Goal: Task Accomplishment & Management: Complete application form

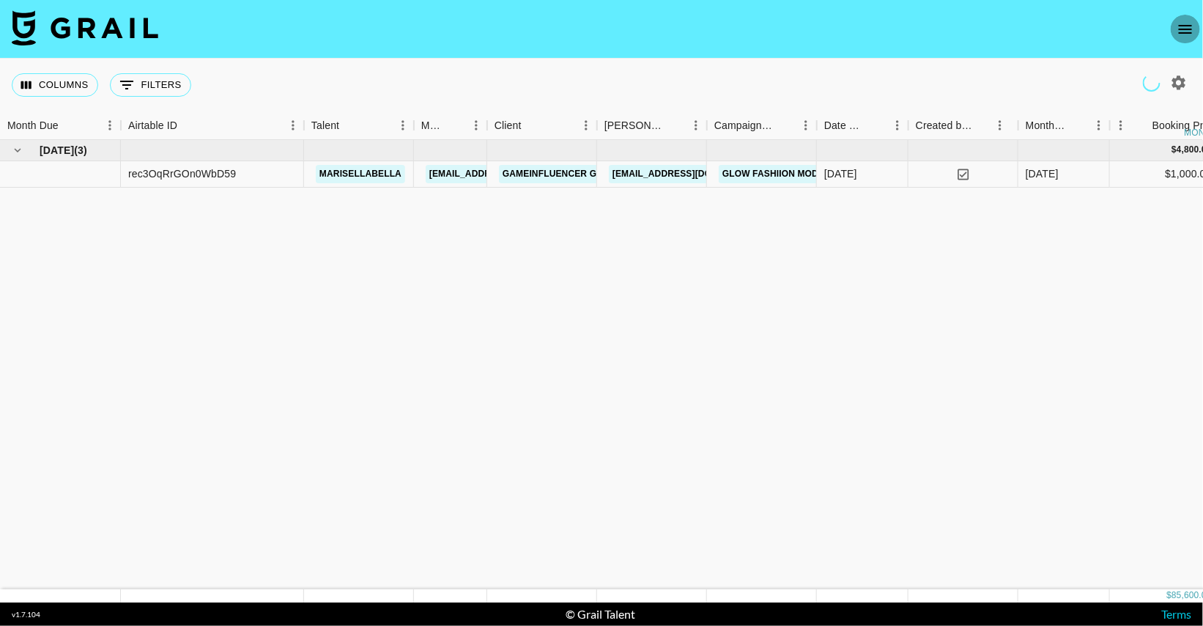
click at [1178, 34] on icon "open drawer" at bounding box center [1186, 30] width 18 height 18
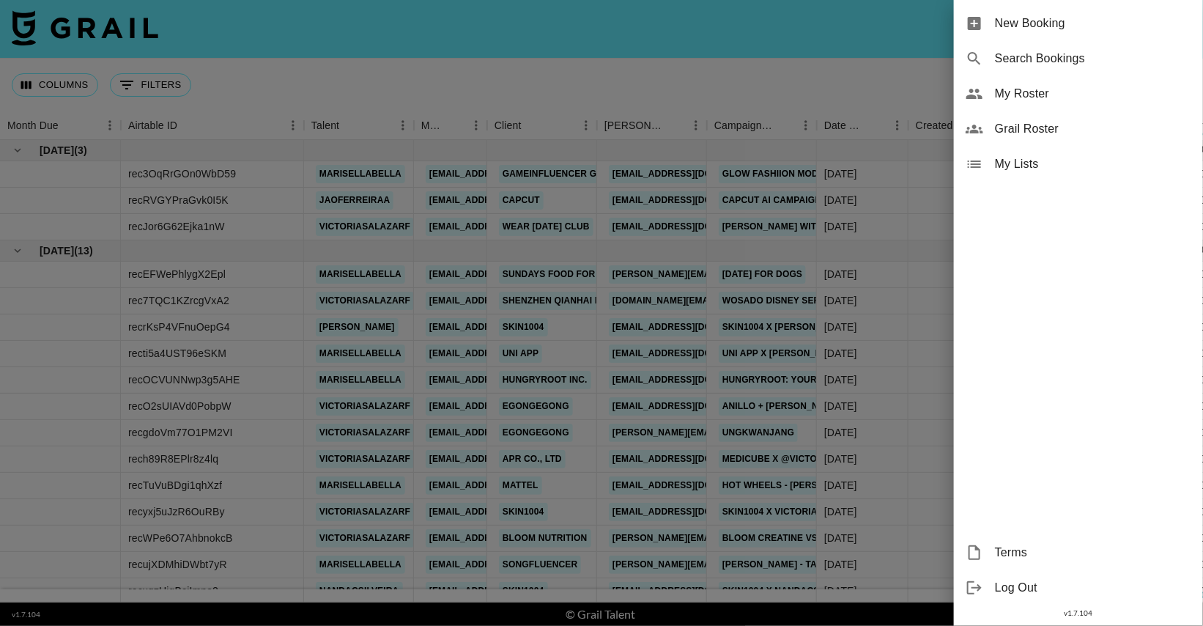
click at [1040, 96] on span "My Roster" at bounding box center [1093, 94] width 196 height 18
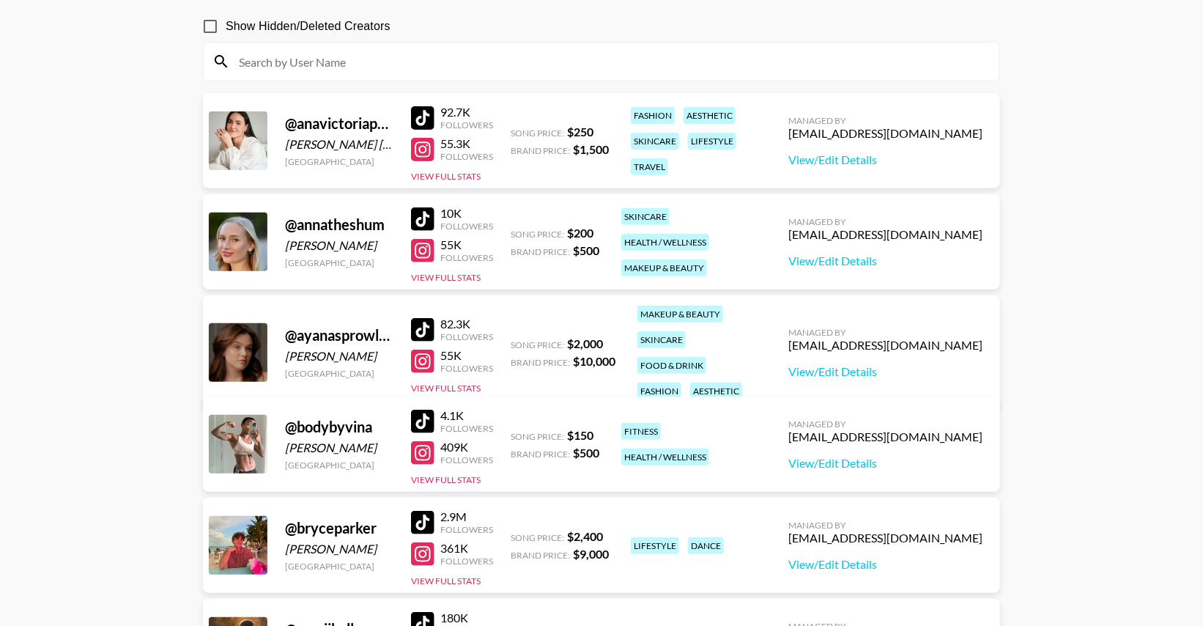
scroll to position [122, 0]
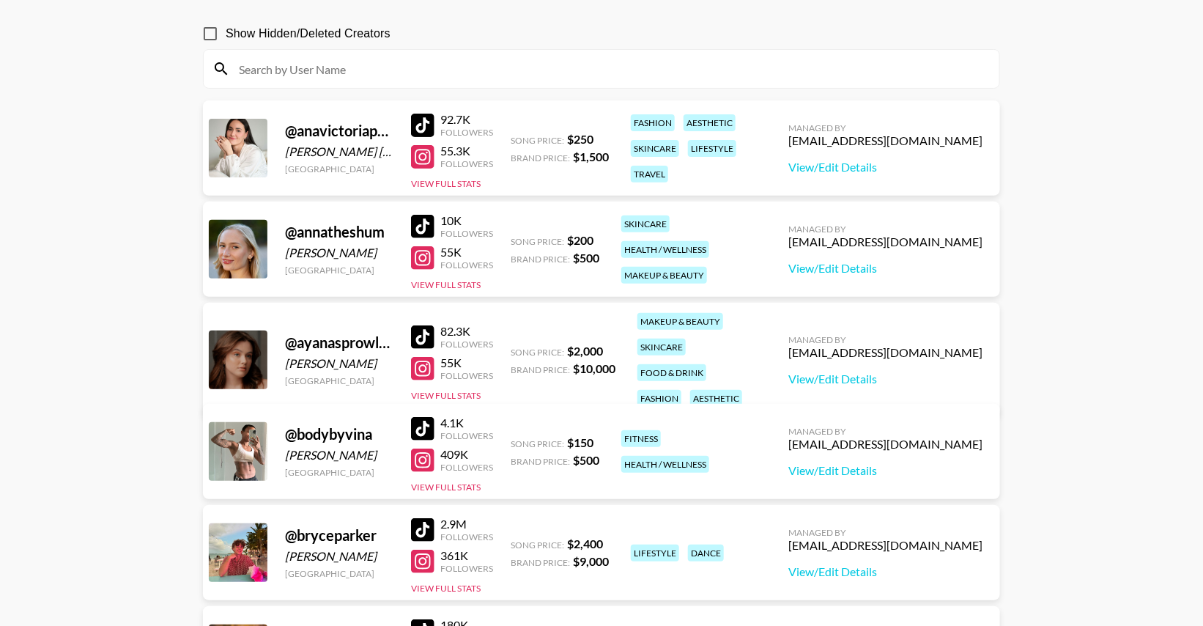
click at [426, 159] on div at bounding box center [422, 156] width 23 height 23
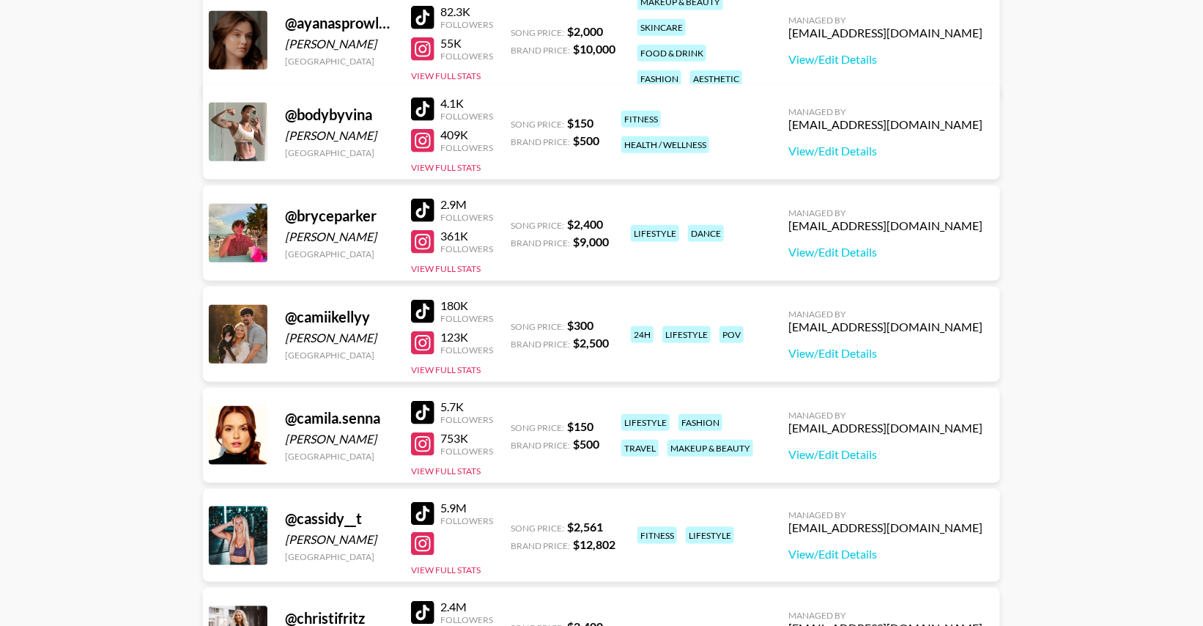
scroll to position [513, 0]
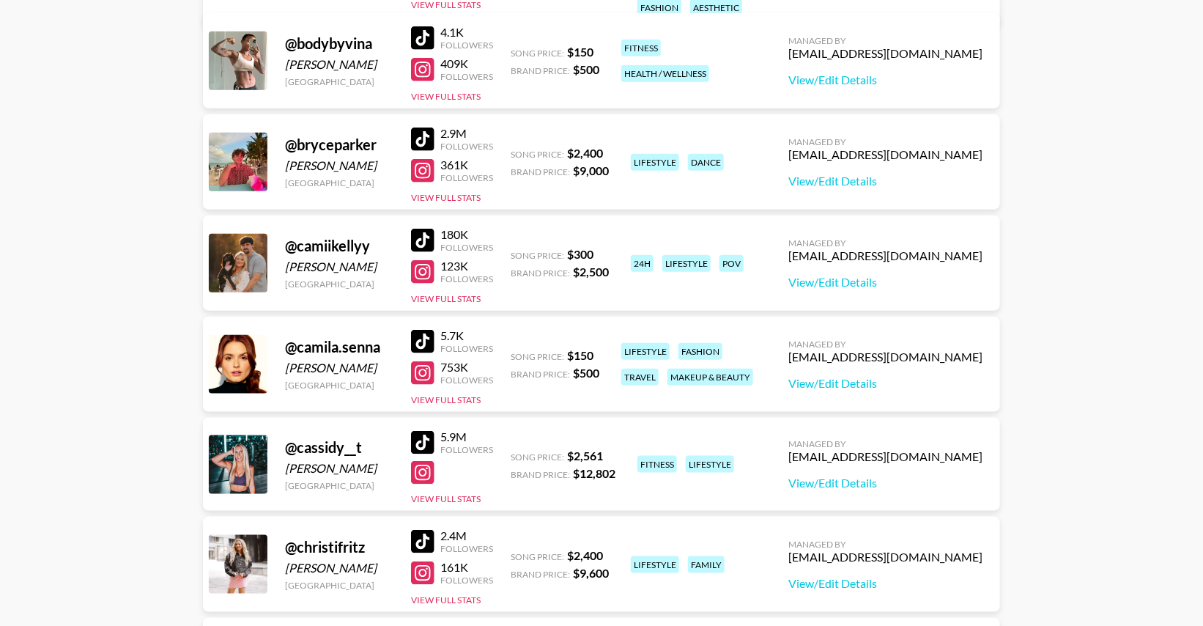
click at [424, 234] on div at bounding box center [422, 240] width 23 height 23
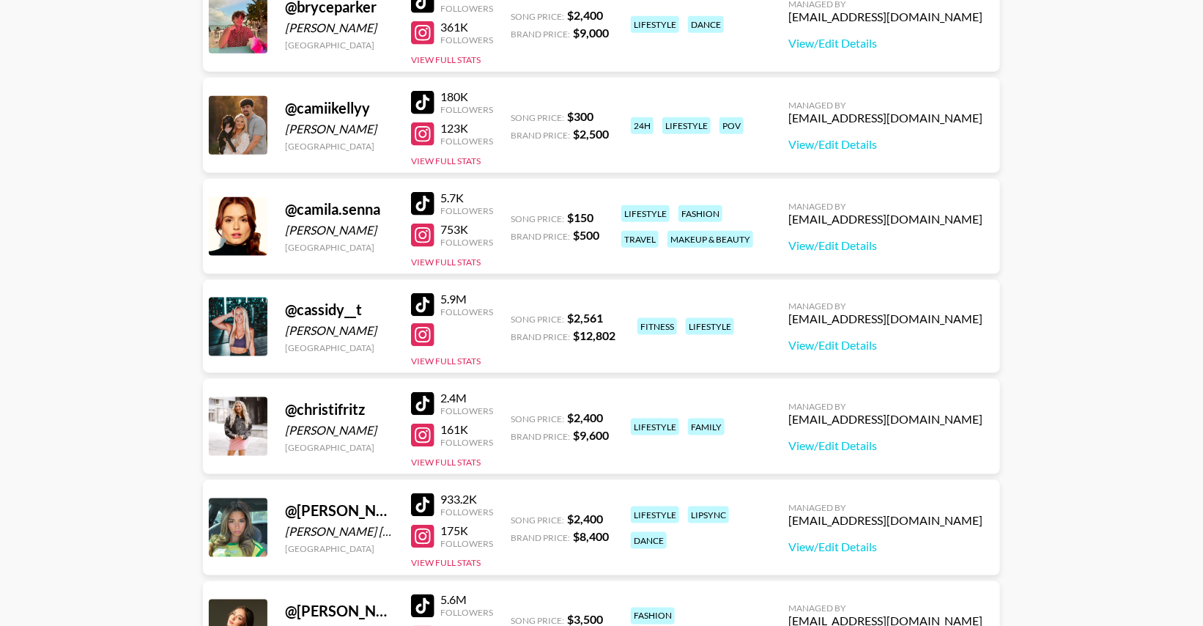
scroll to position [715, 0]
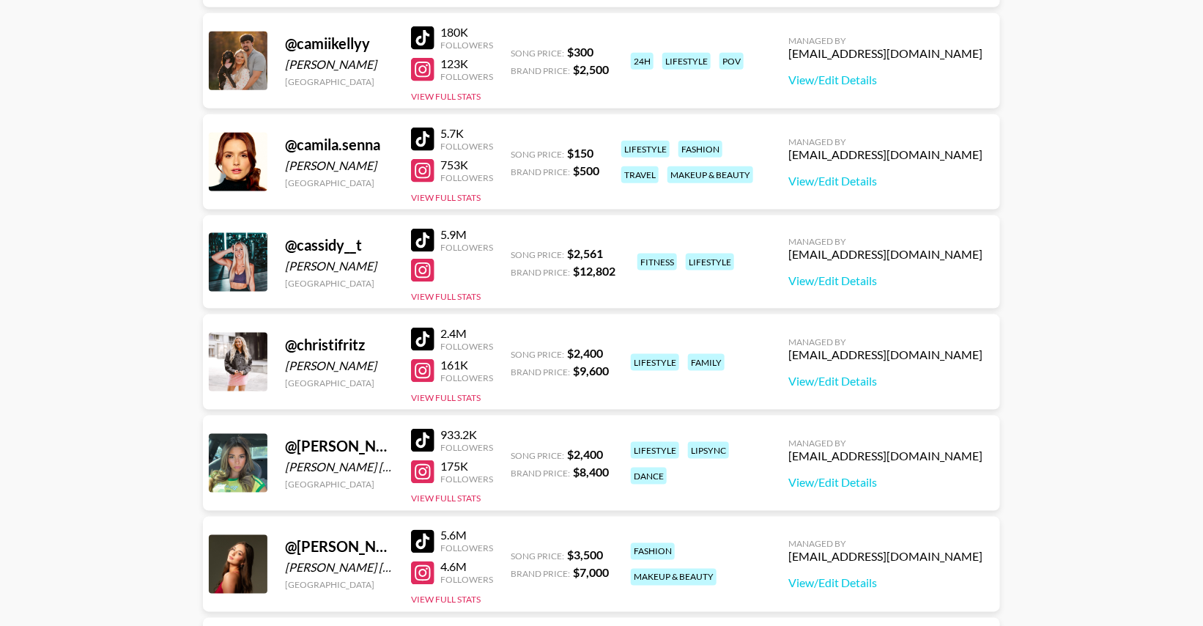
click at [424, 171] on div at bounding box center [422, 170] width 23 height 23
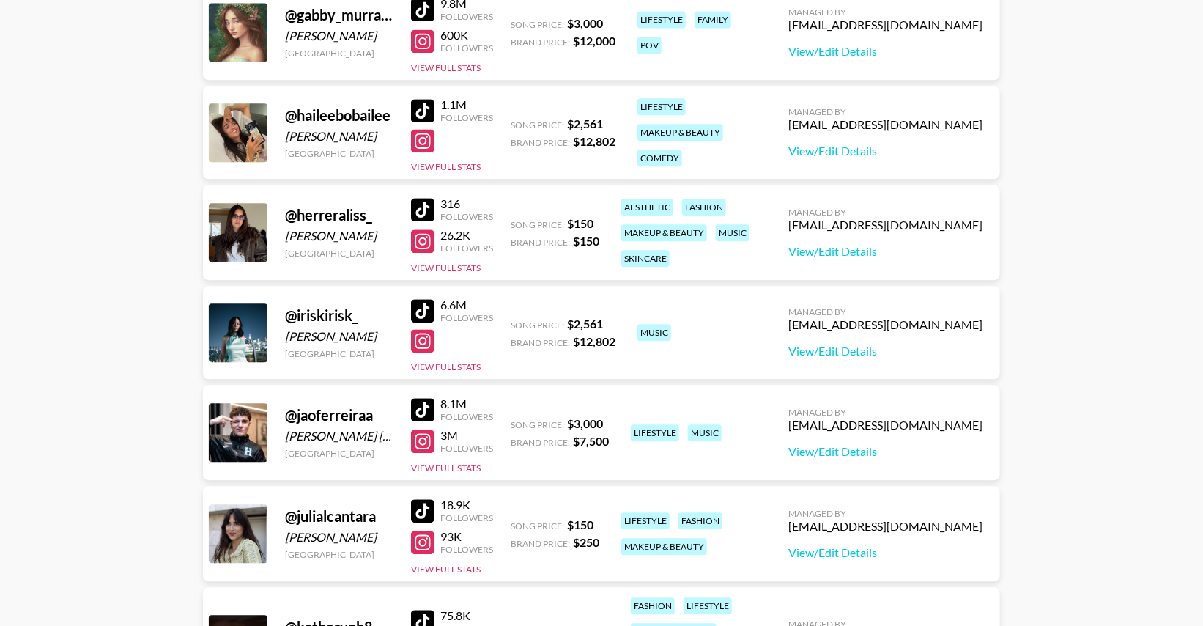
scroll to position [1451, 0]
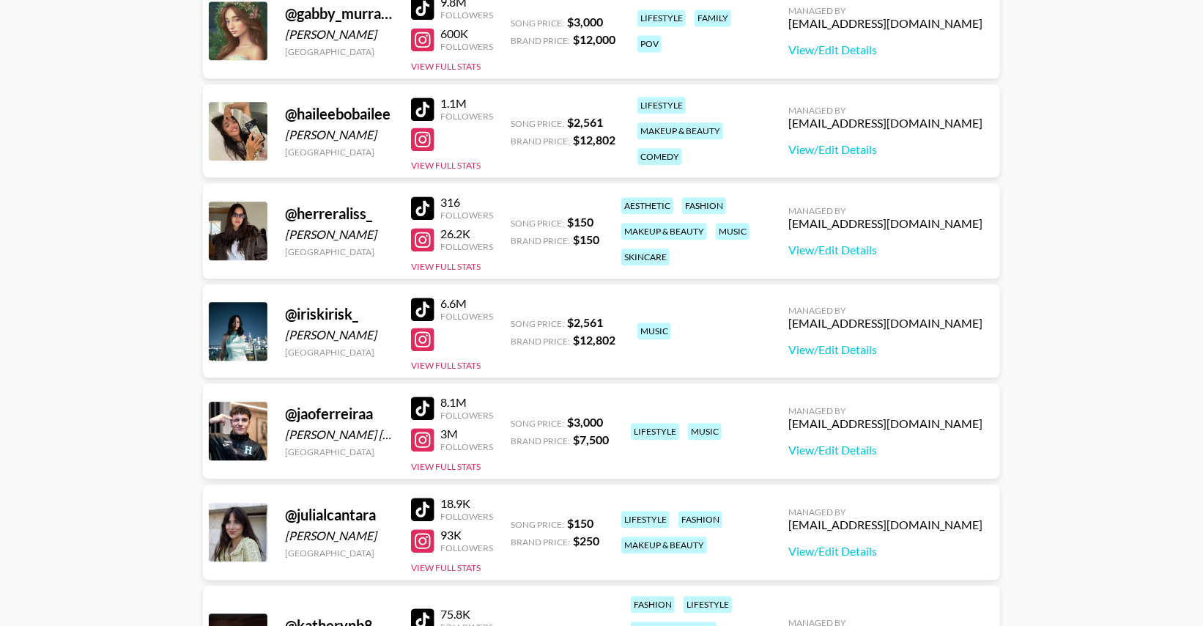
click at [424, 241] on div at bounding box center [422, 239] width 23 height 23
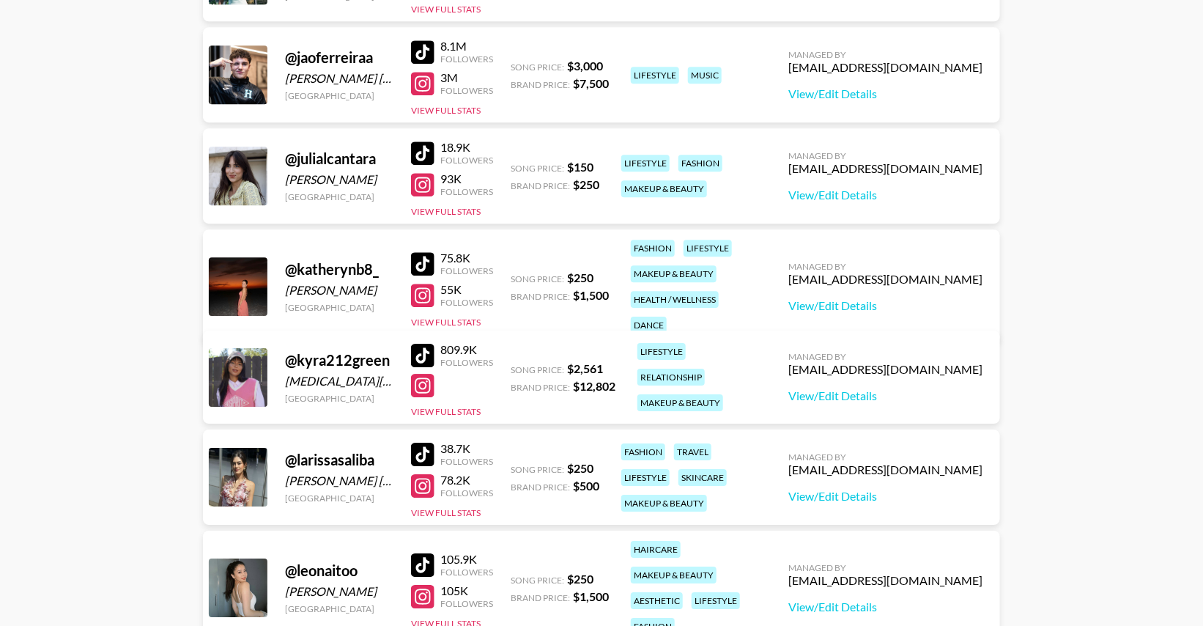
scroll to position [1815, 0]
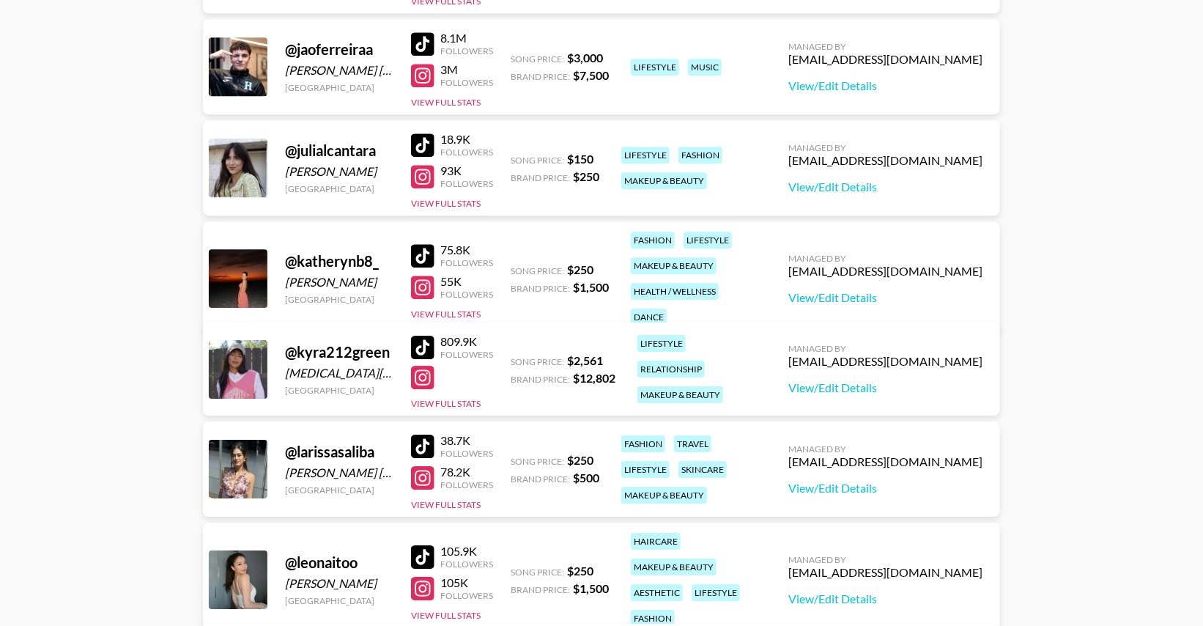
click at [424, 175] on div at bounding box center [422, 176] width 23 height 23
click at [426, 245] on div at bounding box center [422, 255] width 23 height 23
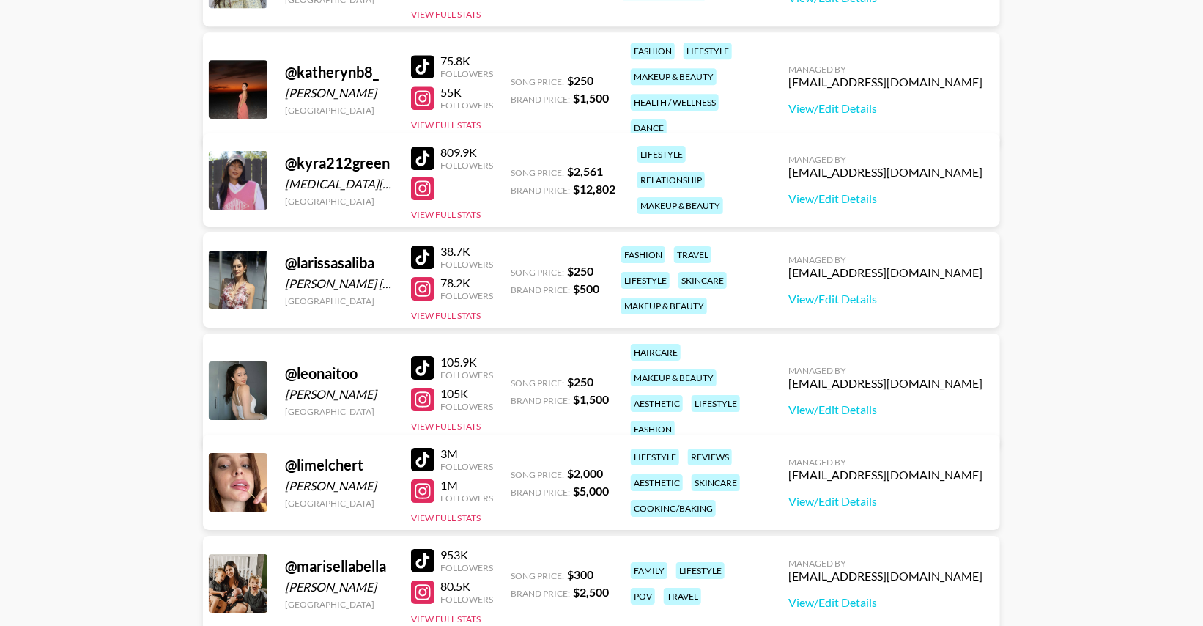
scroll to position [2015, 0]
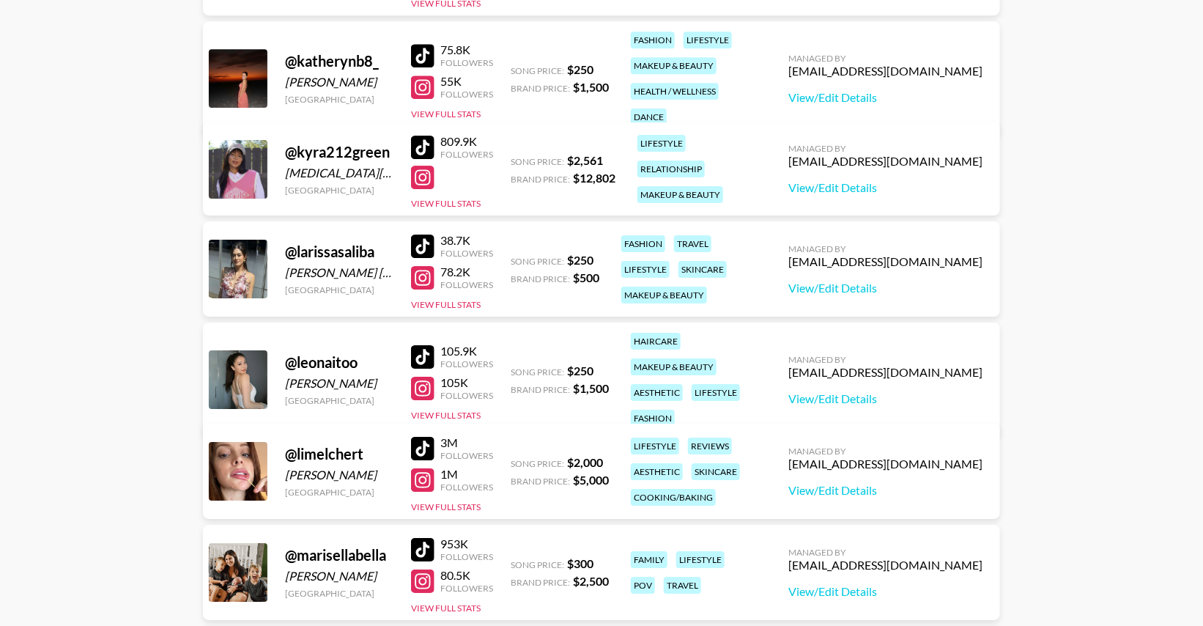
click at [425, 278] on div at bounding box center [422, 277] width 23 height 23
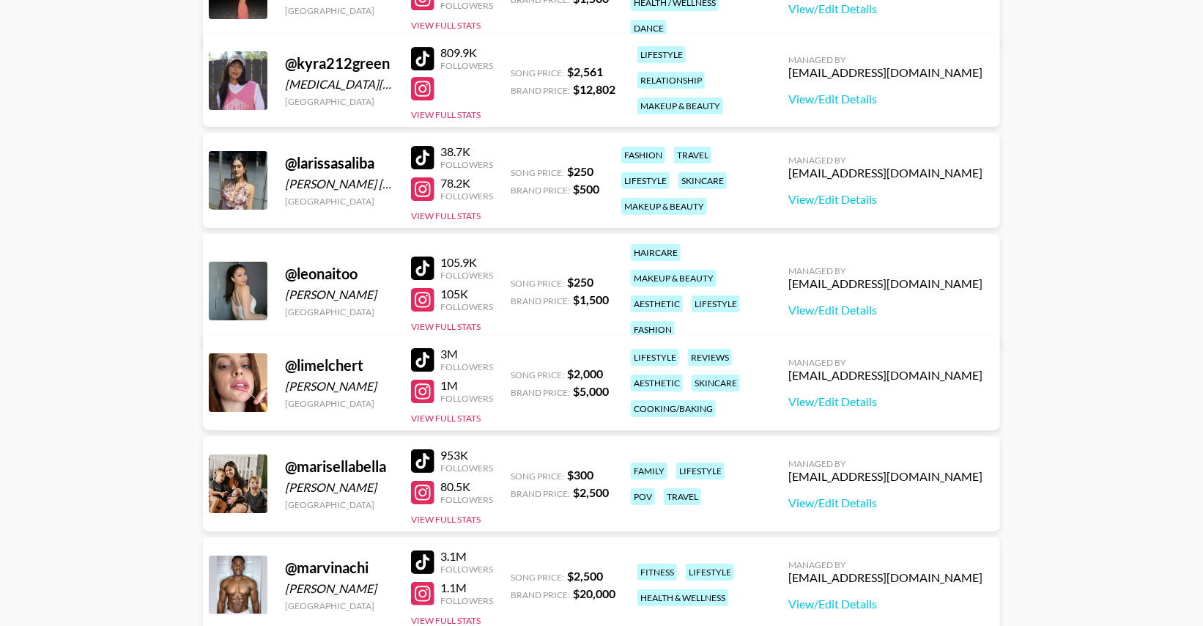
scroll to position [2105, 0]
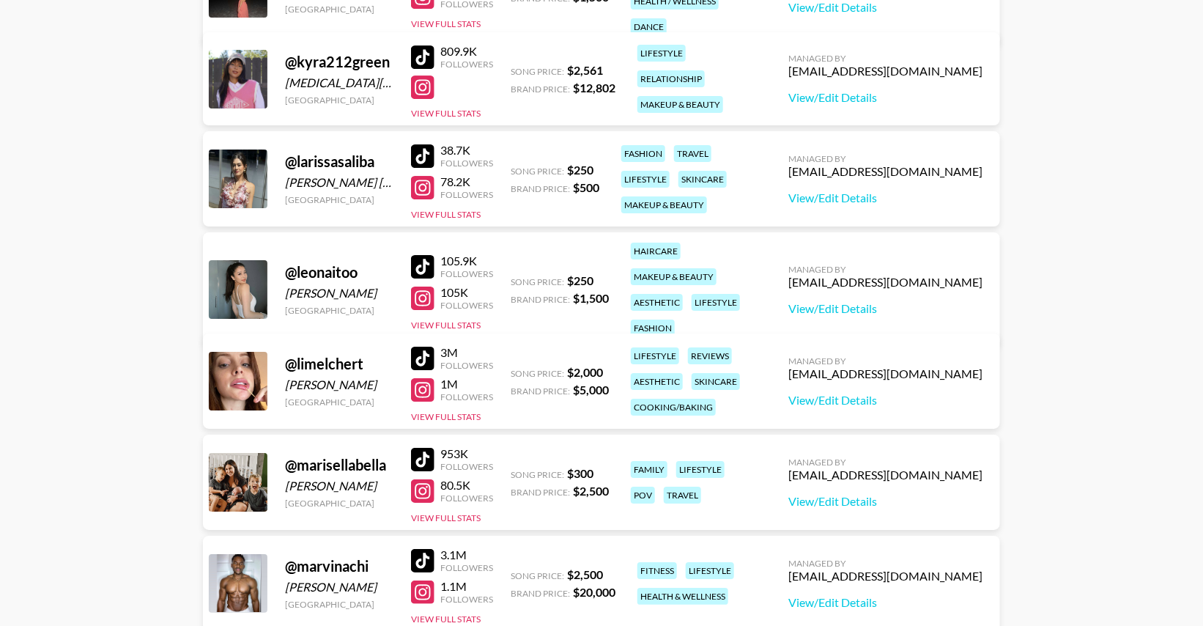
click at [421, 286] on div at bounding box center [422, 297] width 23 height 23
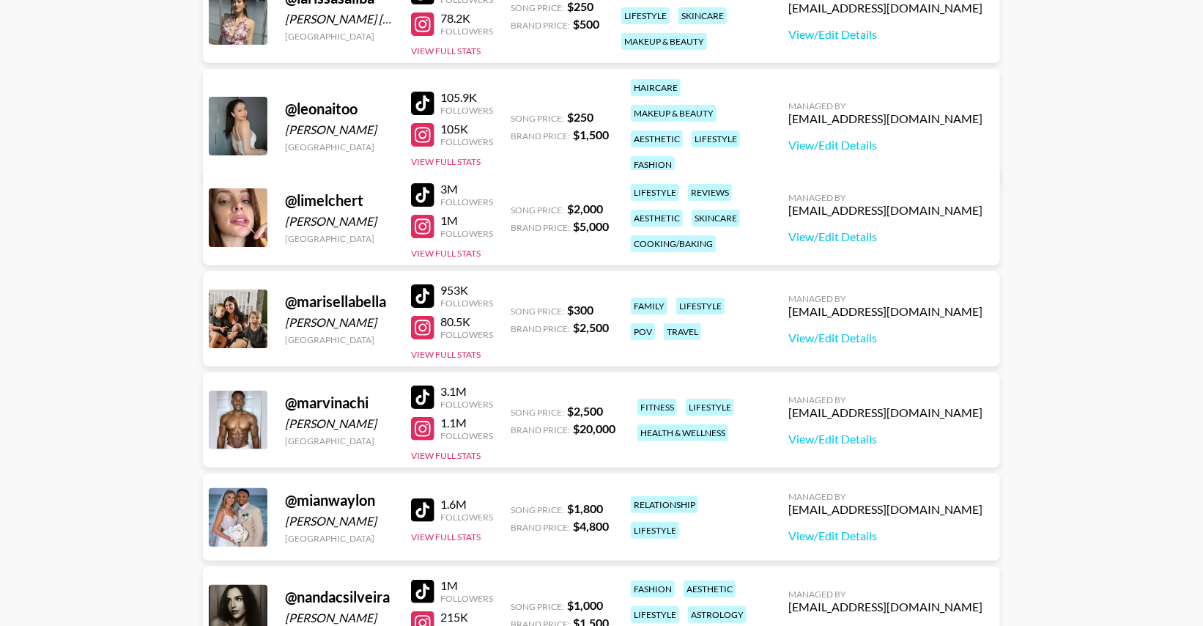
scroll to position [2271, 0]
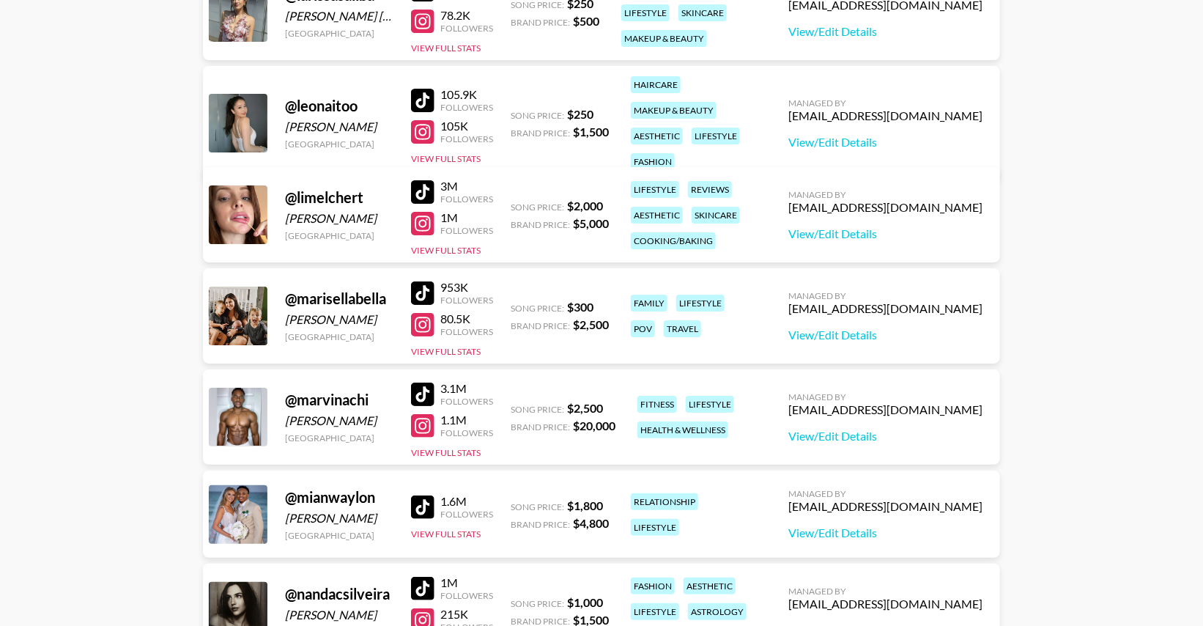
click at [424, 219] on div at bounding box center [422, 223] width 23 height 23
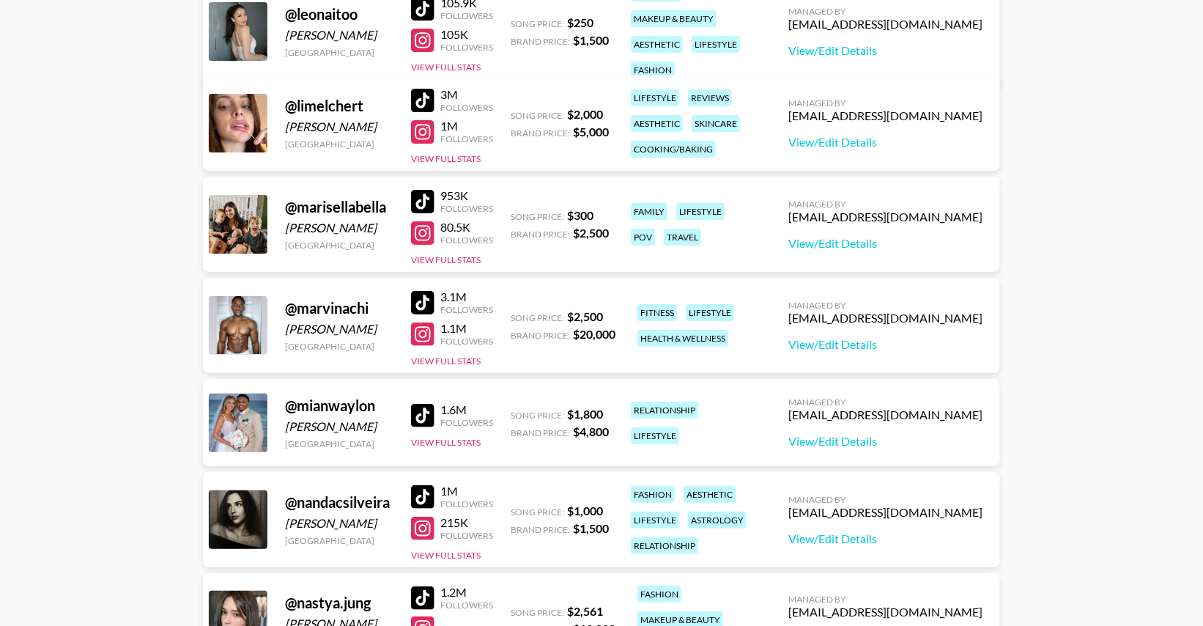
scroll to position [2365, 0]
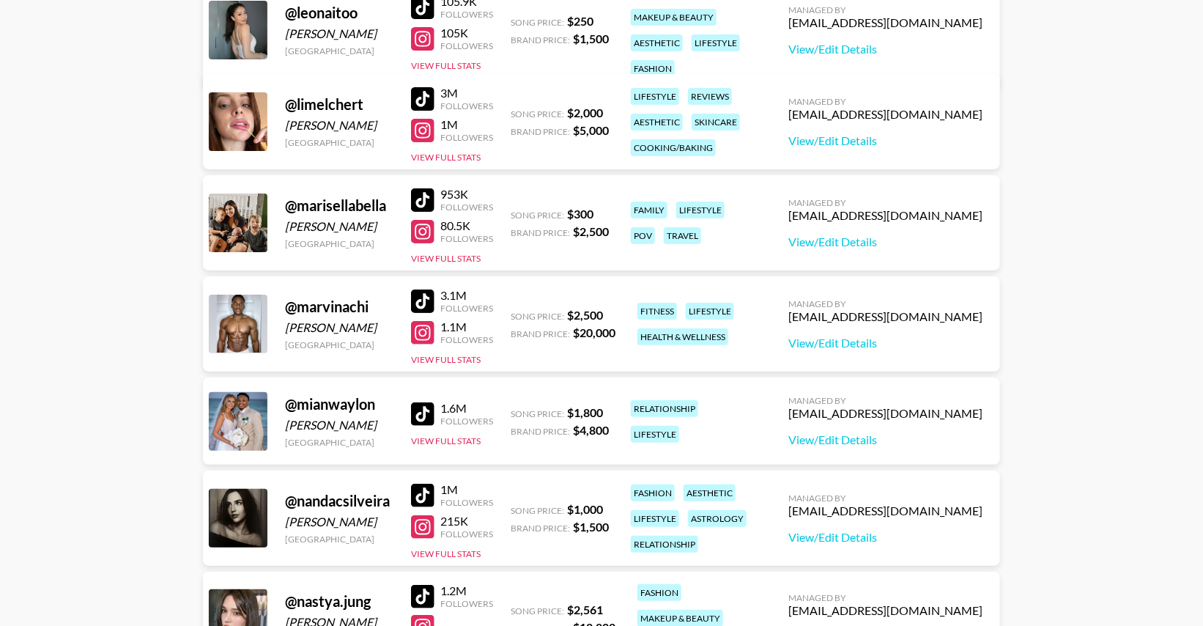
click at [426, 199] on div at bounding box center [422, 199] width 23 height 23
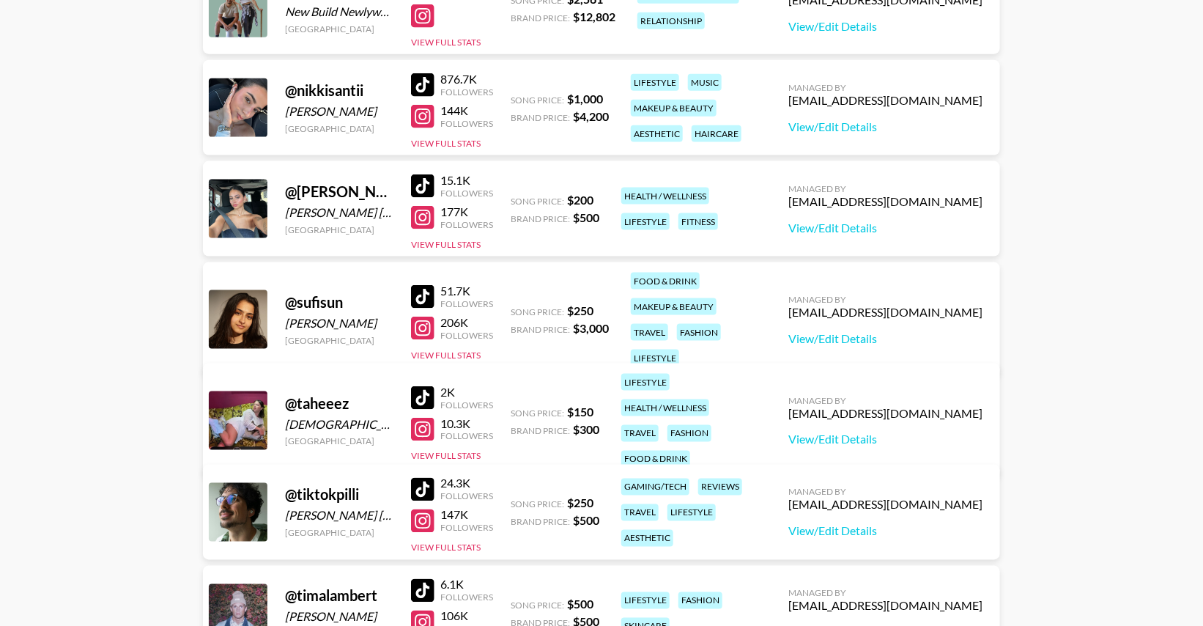
scroll to position [3178, 0]
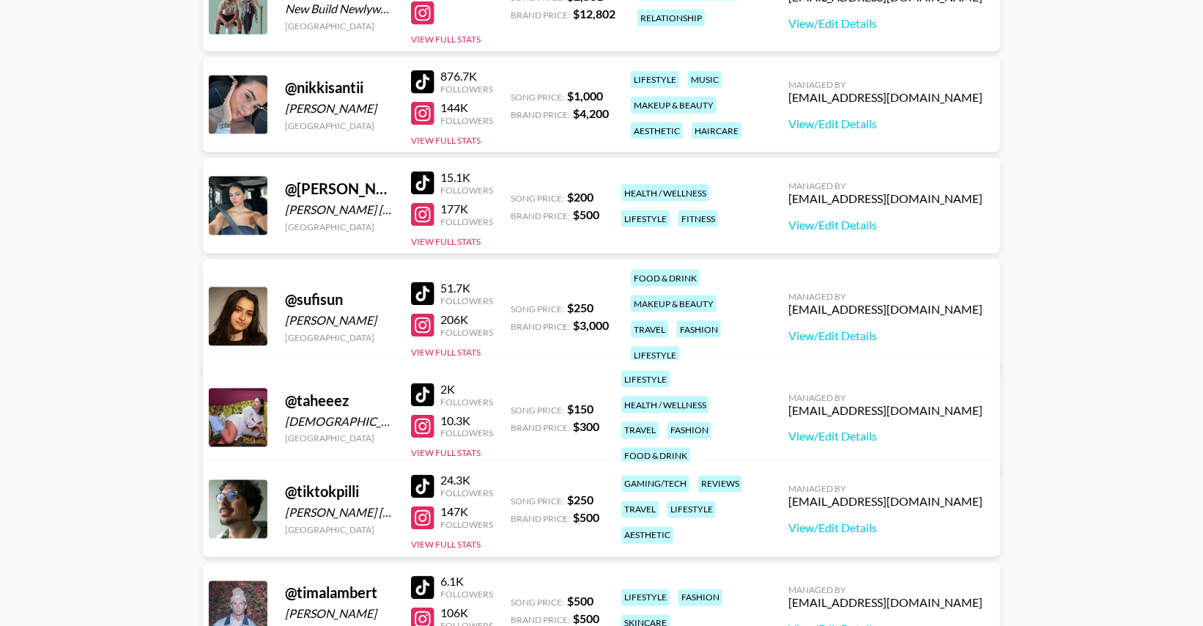
click at [424, 80] on div at bounding box center [422, 81] width 23 height 23
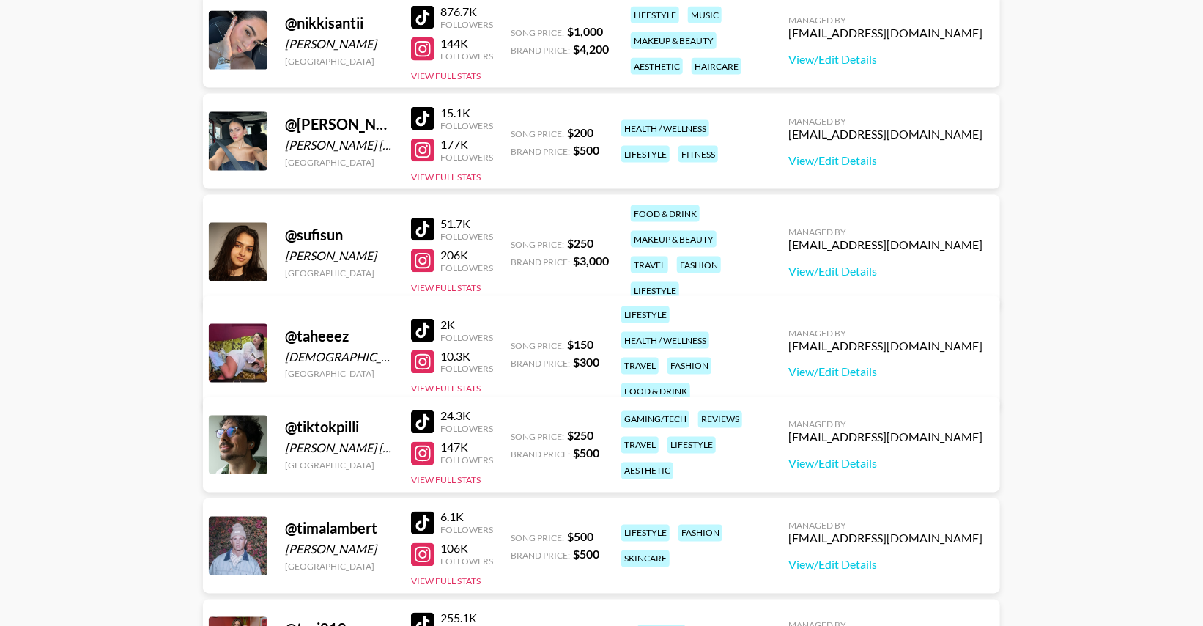
scroll to position [3268, 0]
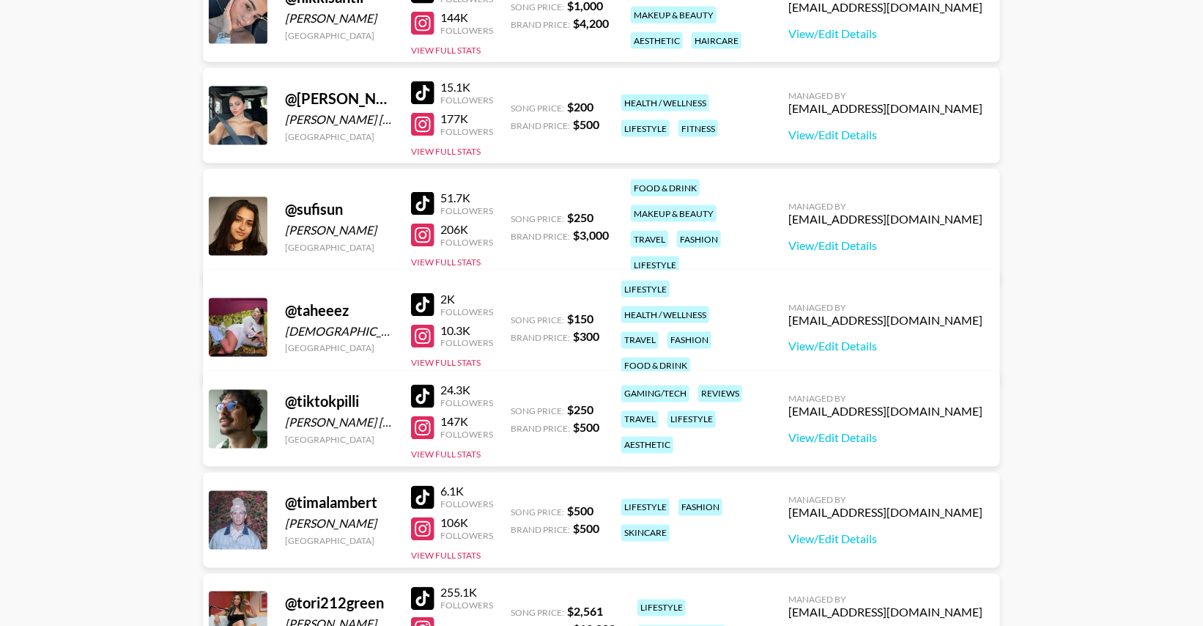
click at [421, 223] on div at bounding box center [422, 234] width 23 height 23
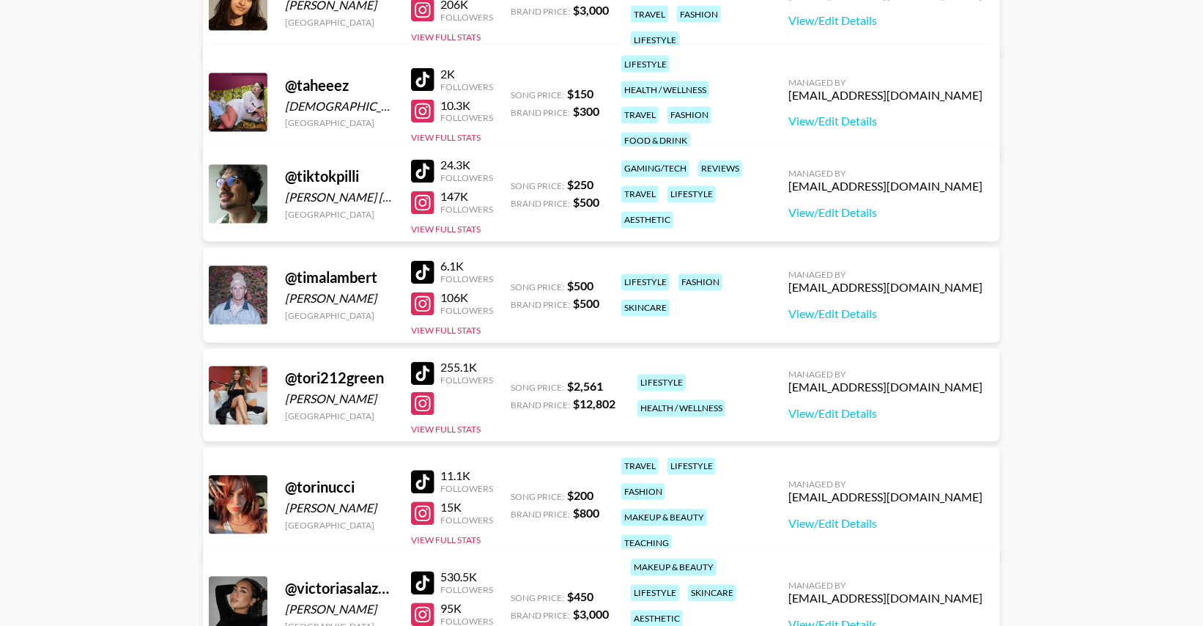
scroll to position [3523, 0]
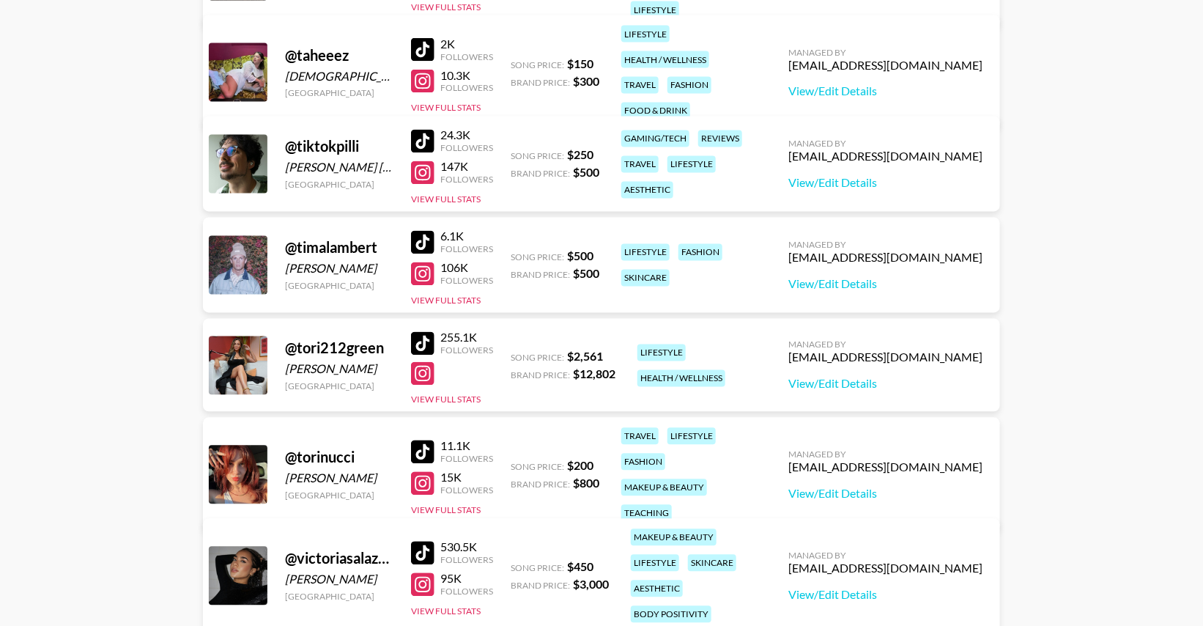
click at [421, 70] on div at bounding box center [422, 81] width 23 height 23
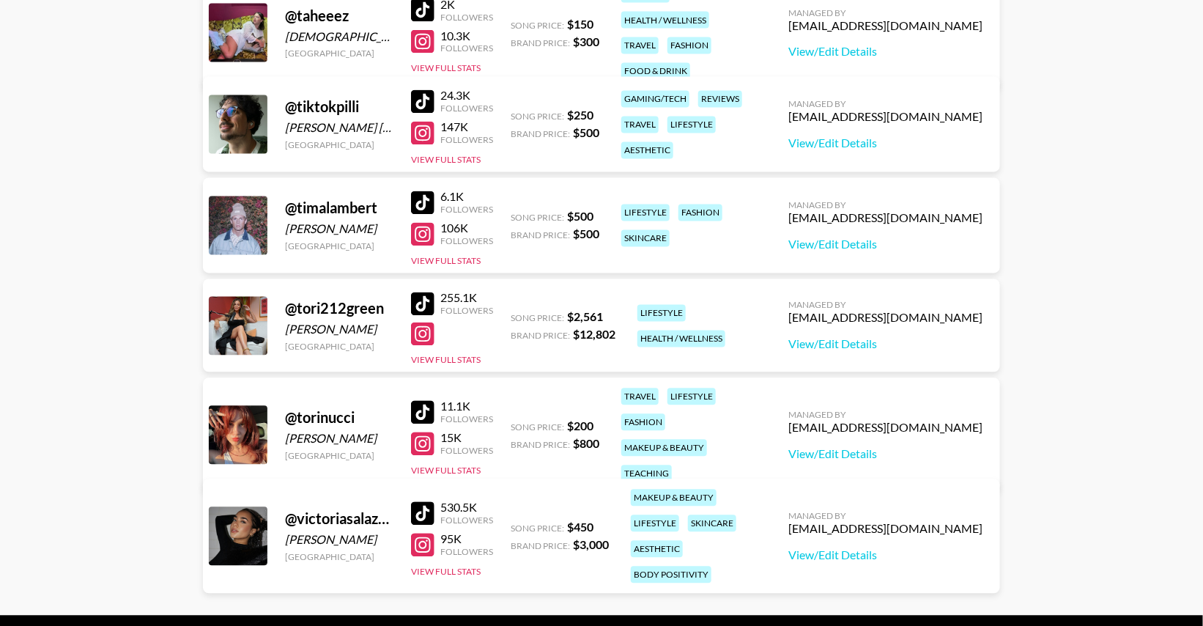
scroll to position [3610, 0]
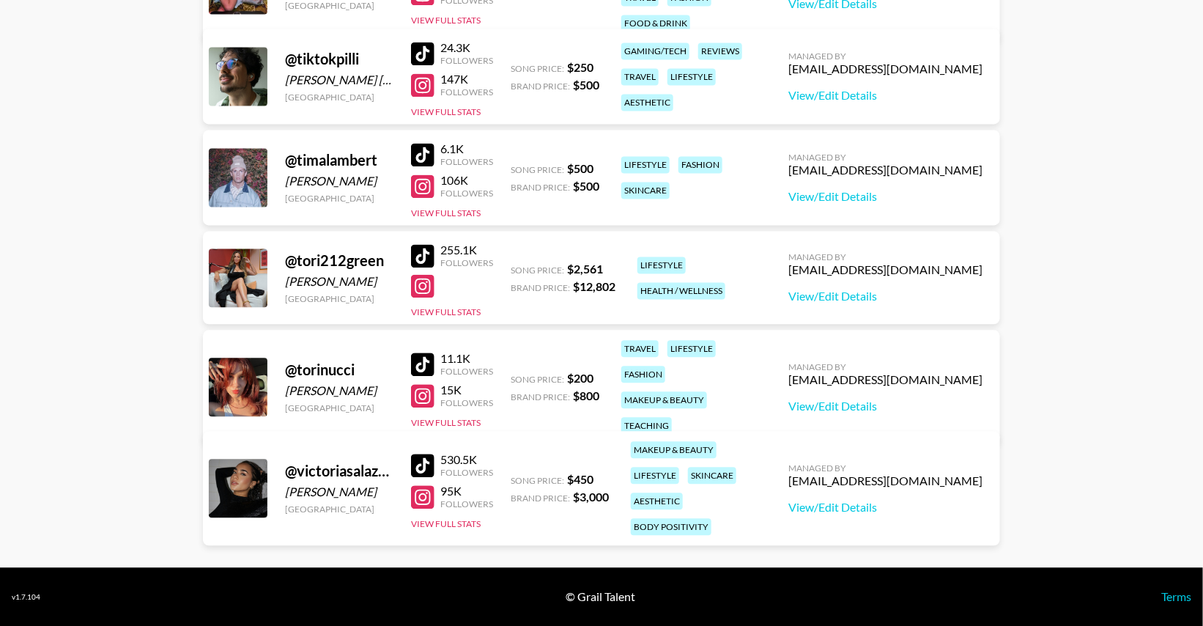
click at [422, 389] on div at bounding box center [422, 396] width 23 height 23
click at [426, 460] on div at bounding box center [422, 465] width 23 height 23
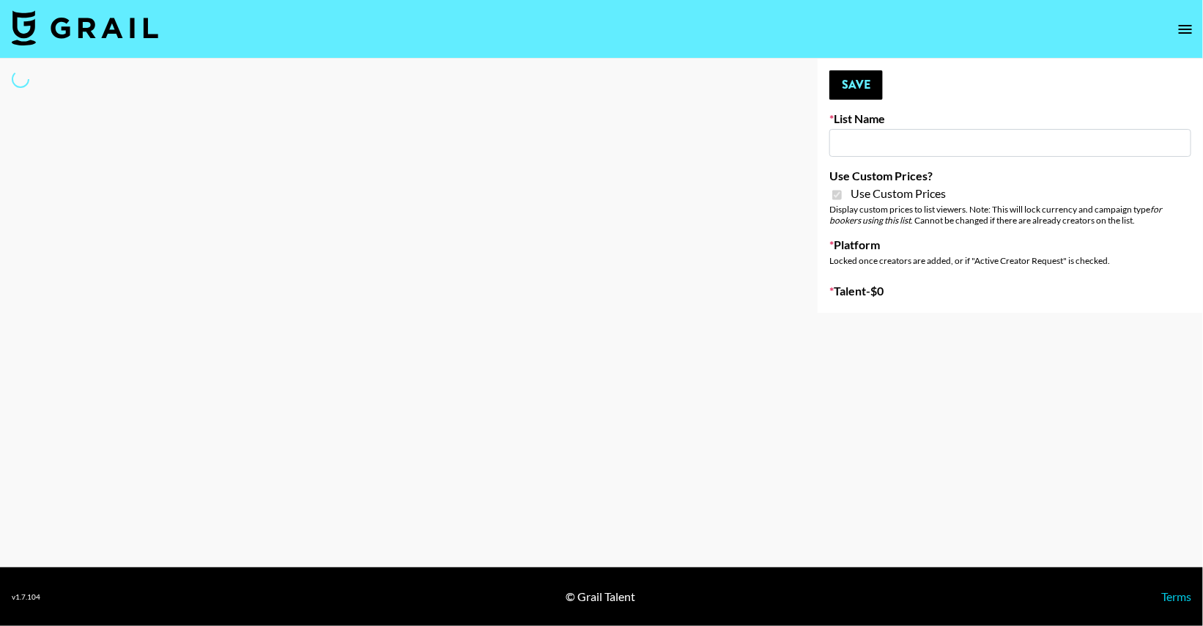
type input "App Install"
checkbox input "true"
select select "Brand"
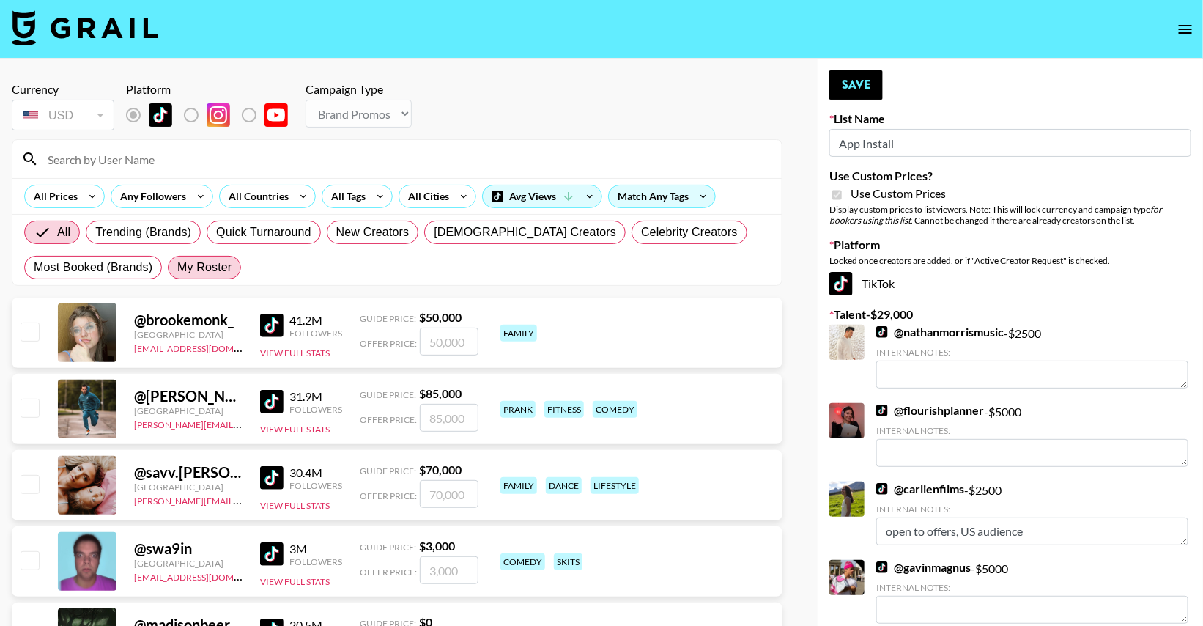
click at [201, 263] on span "My Roster" at bounding box center [204, 268] width 54 height 18
click at [177, 267] on input "My Roster" at bounding box center [177, 267] width 0 height 0
radio input "true"
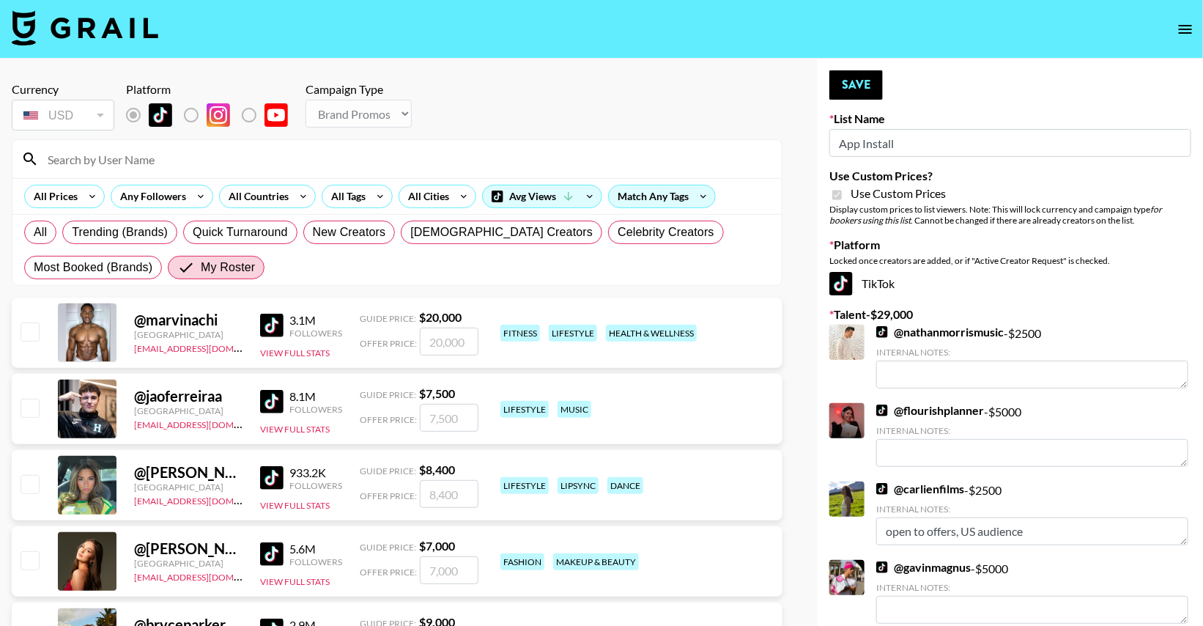
click at [205, 168] on input at bounding box center [406, 158] width 734 height 23
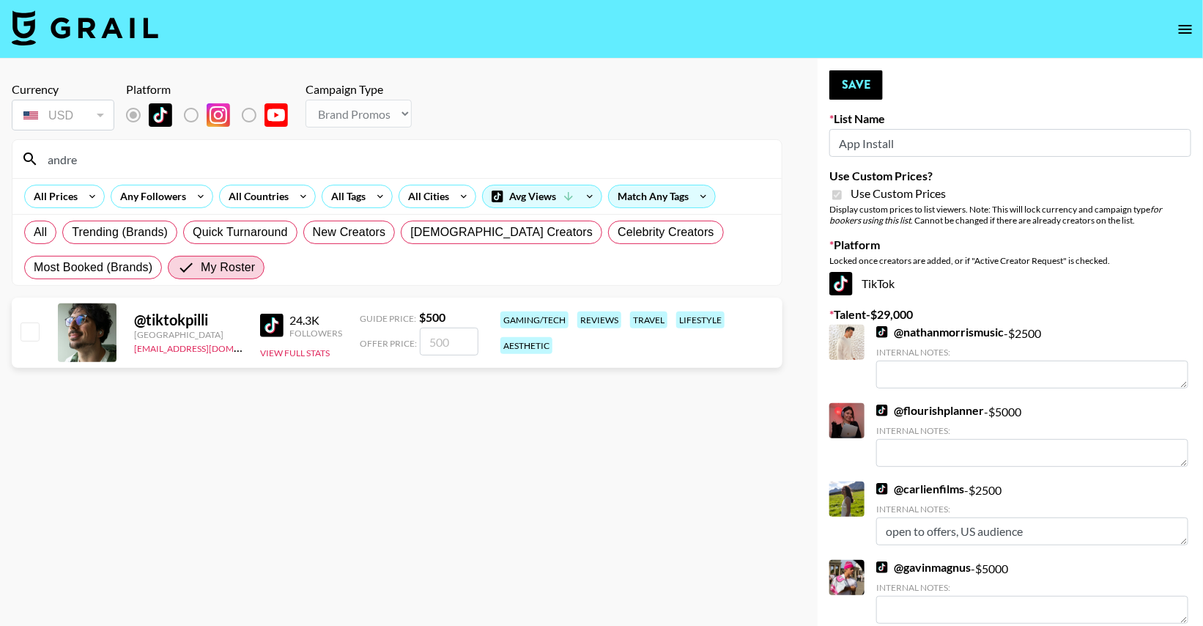
type input "andre"
click at [23, 328] on input "checkbox" at bounding box center [30, 331] width 18 height 18
checkbox input "true"
drag, startPoint x: 462, startPoint y: 341, endPoint x: 345, endPoint y: 336, distance: 116.6
click at [345, 336] on div "@ tiktokpilli United States thais@grail-talent.com 24.3K Followers View Full St…" at bounding box center [397, 332] width 771 height 70
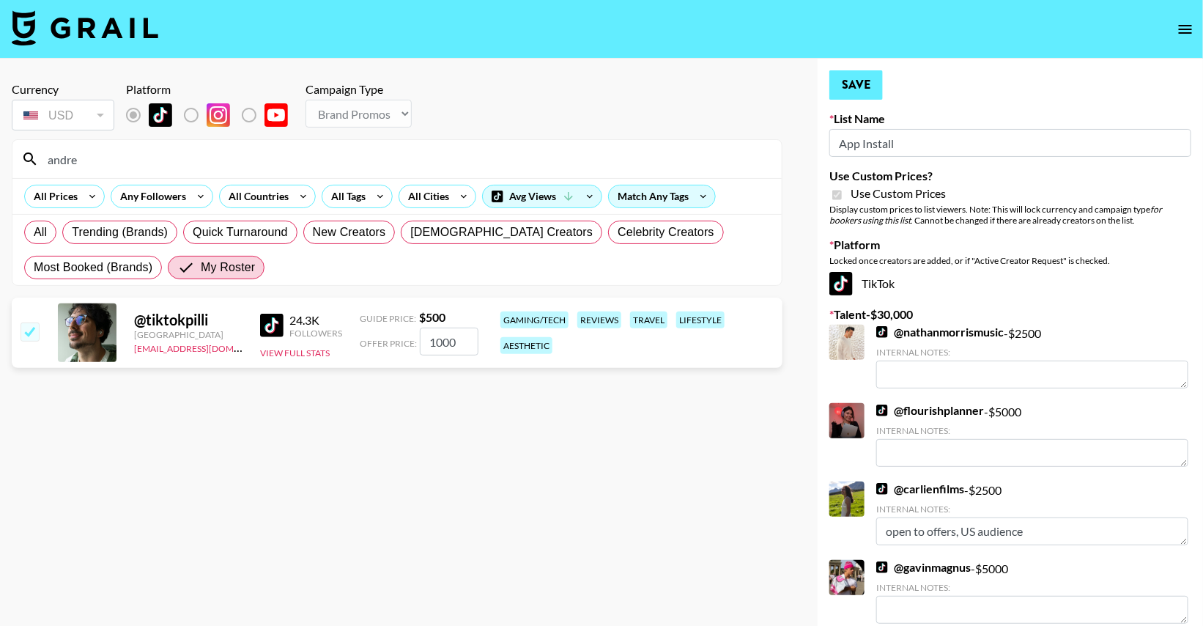
type input "1000"
click at [851, 75] on button "Save" at bounding box center [855, 84] width 53 height 29
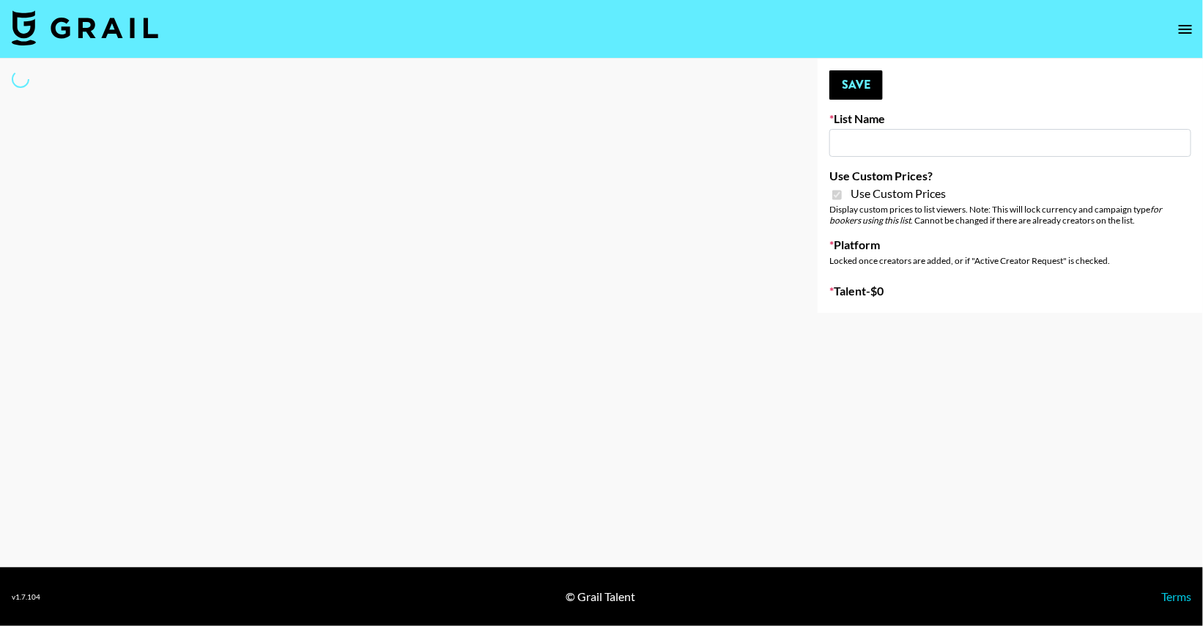
type input "App Install"
checkbox input "true"
select select "Brand"
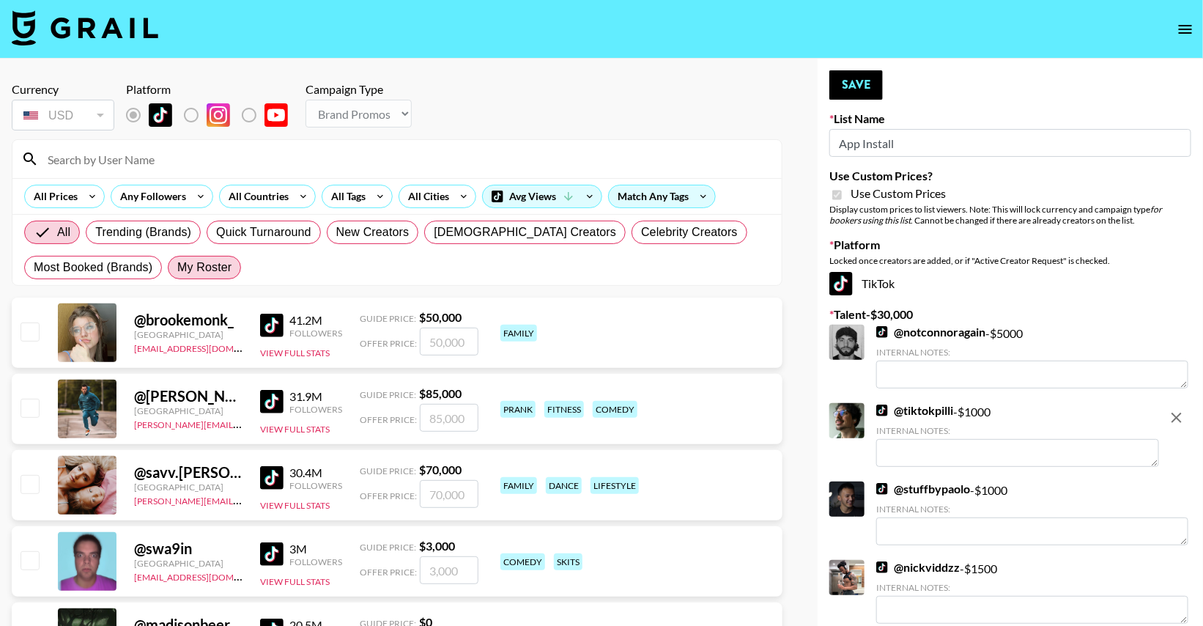
click at [213, 267] on span "My Roster" at bounding box center [204, 268] width 54 height 18
click at [177, 267] on input "My Roster" at bounding box center [177, 267] width 0 height 0
radio input "true"
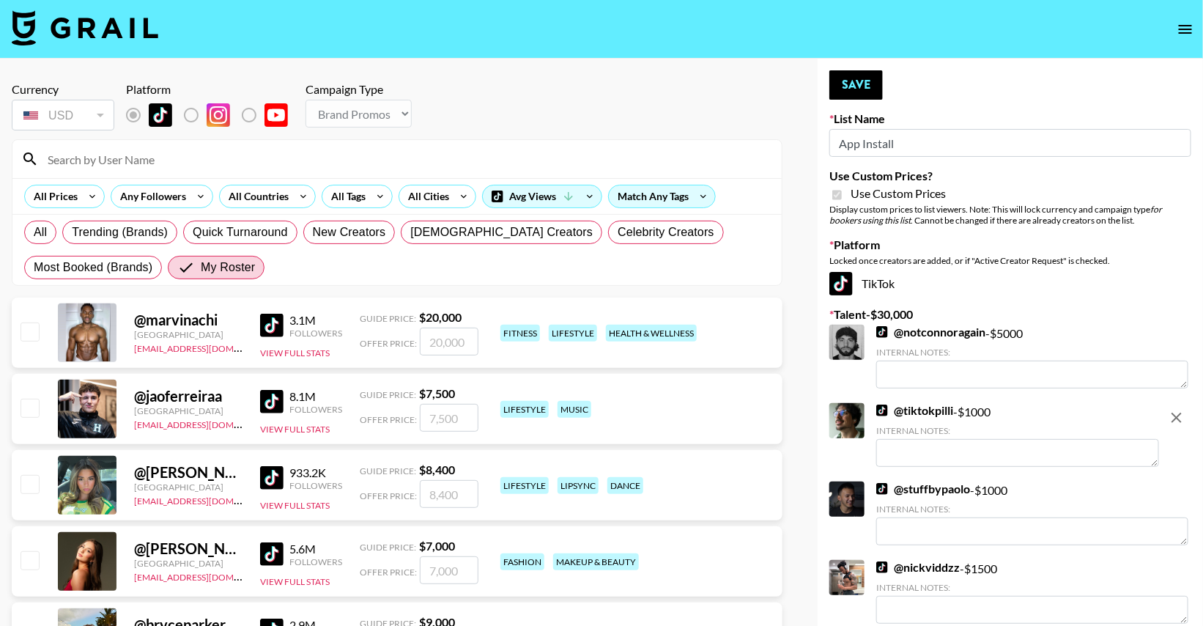
click at [182, 163] on input at bounding box center [406, 158] width 734 height 23
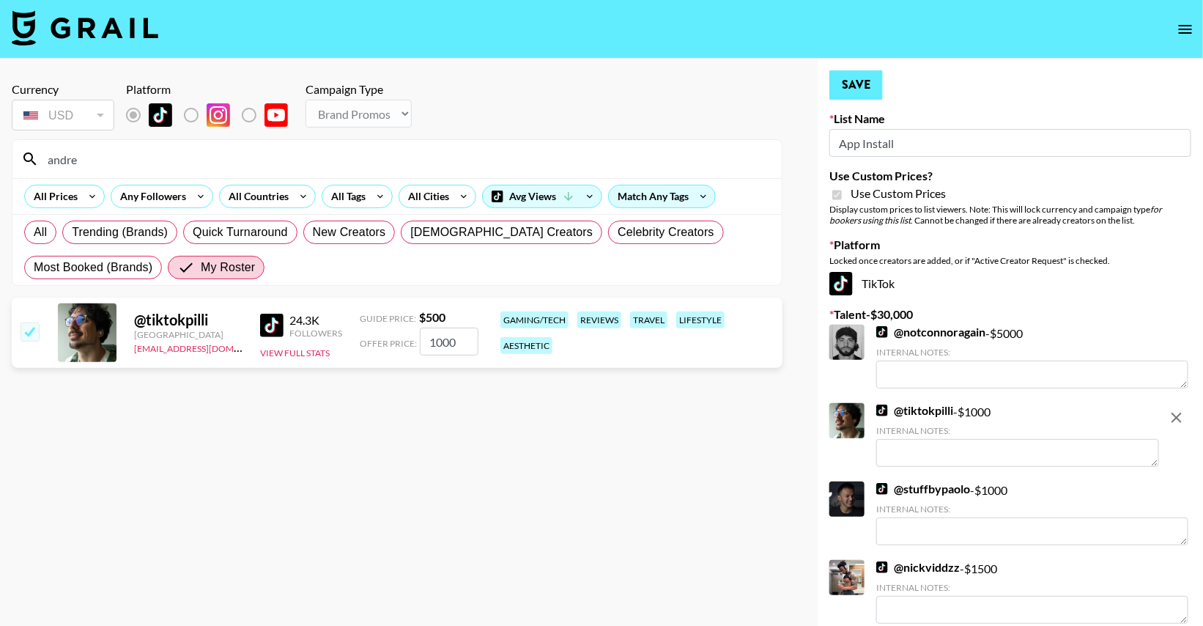
type input "andre"
click at [857, 87] on button "Save" at bounding box center [855, 84] width 53 height 29
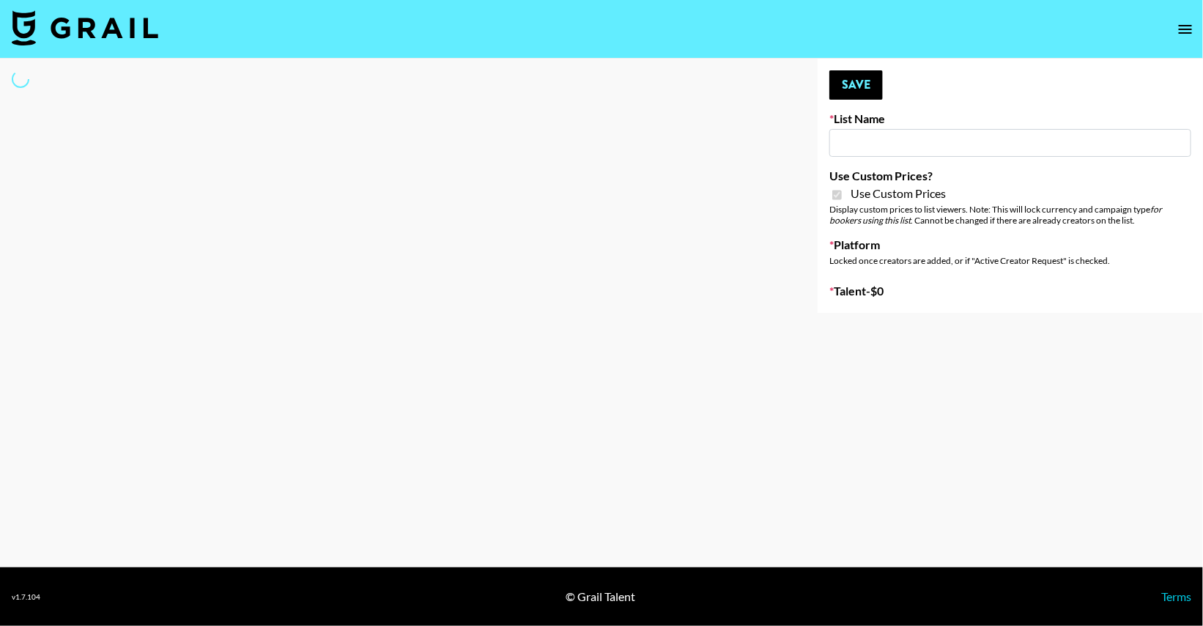
type input "App Install"
checkbox input "true"
select select "Brand"
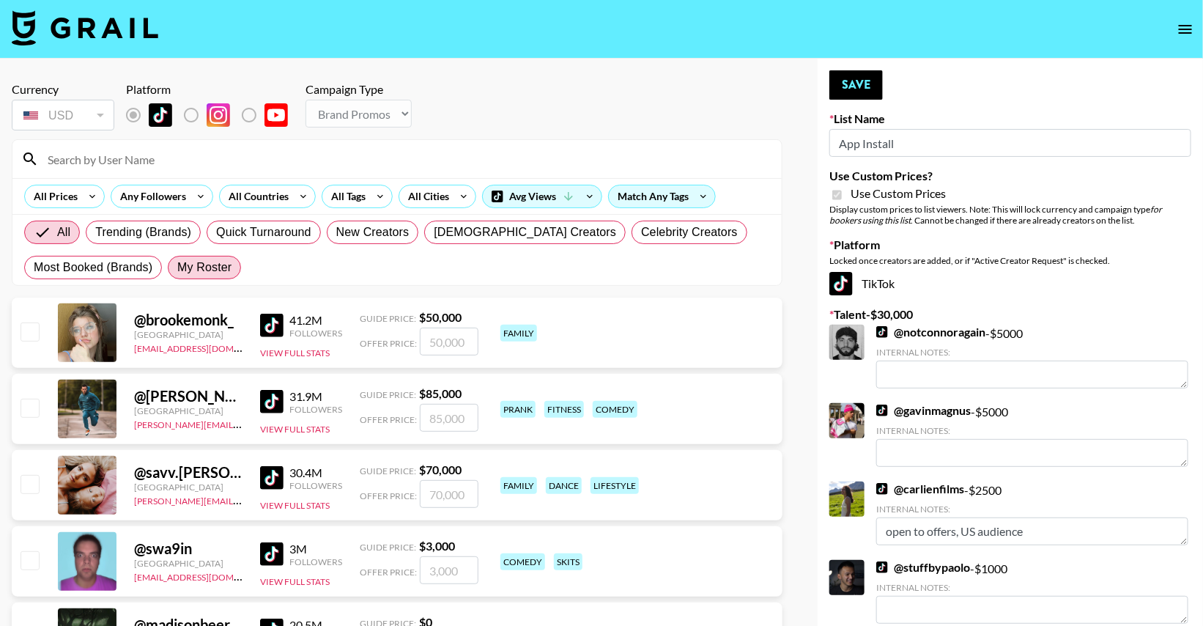
click at [204, 269] on span "My Roster" at bounding box center [204, 268] width 54 height 18
click at [177, 267] on input "My Roster" at bounding box center [177, 267] width 0 height 0
radio input "true"
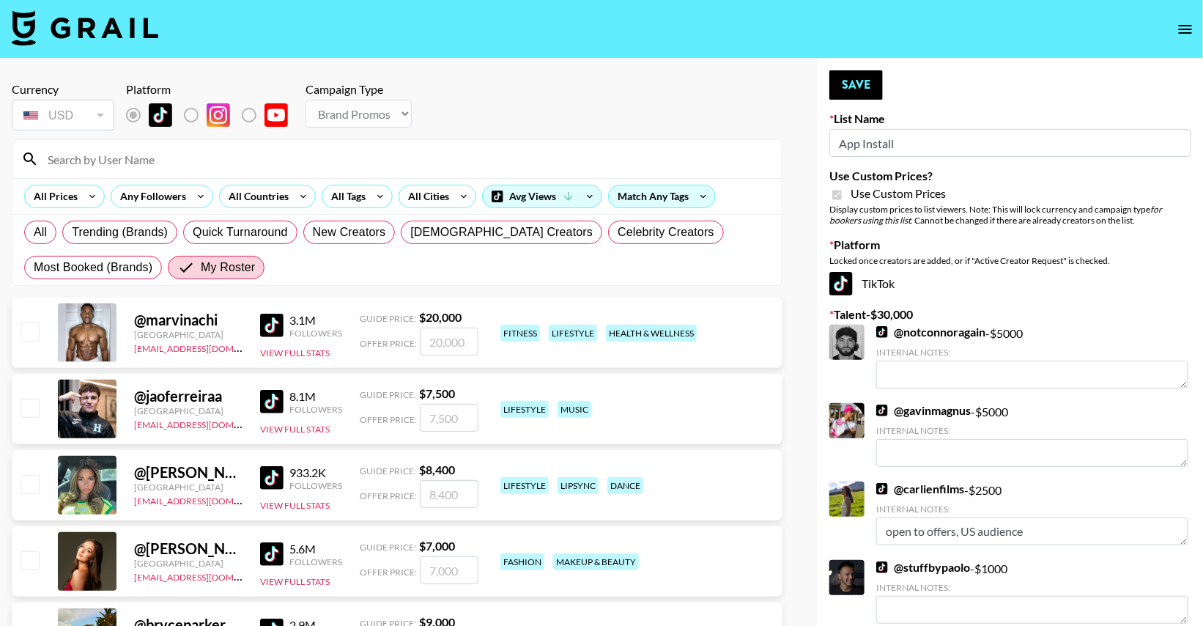
click at [133, 153] on input at bounding box center [406, 158] width 734 height 23
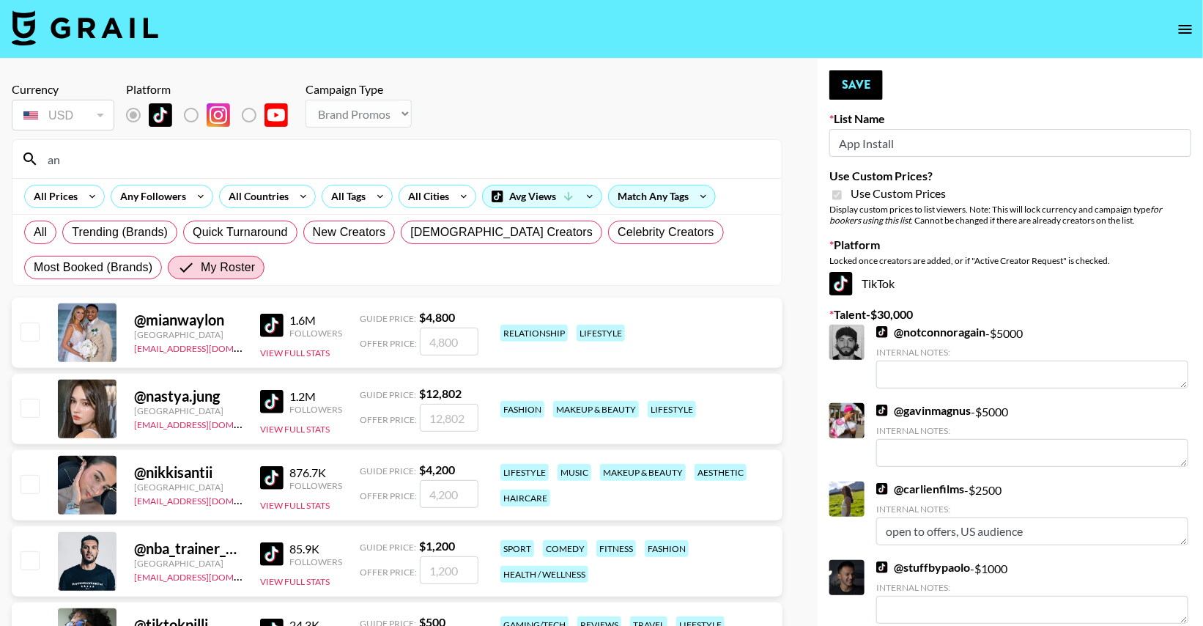
type input "and"
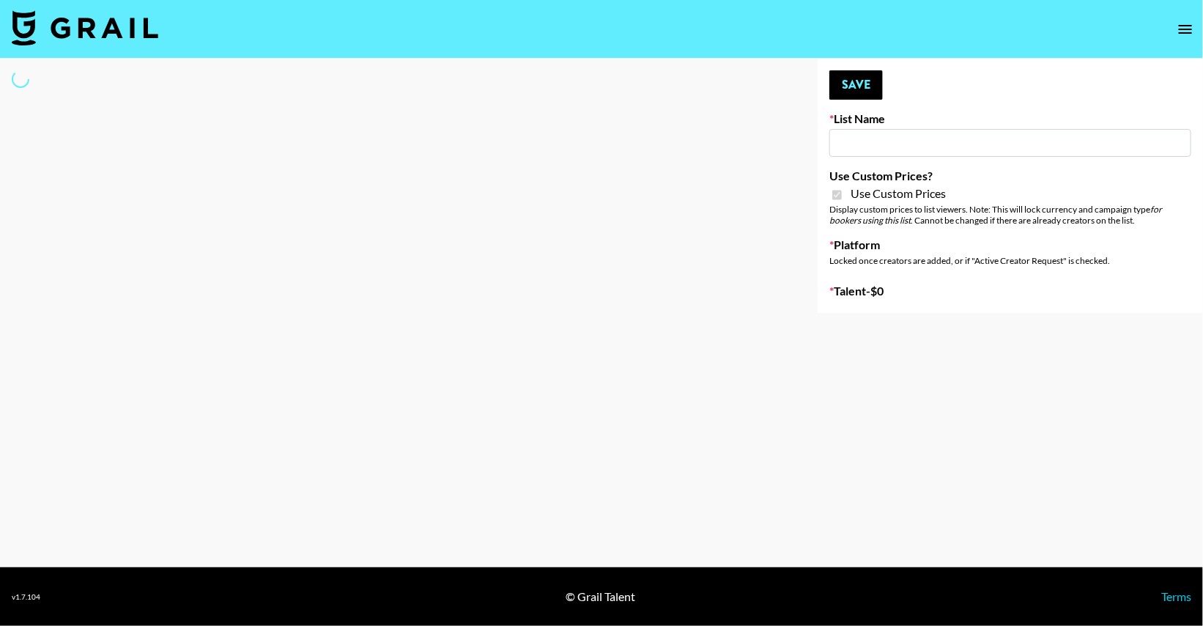
type input "Airbrush [DATE] Filters"
checkbox input "true"
select select "Brand"
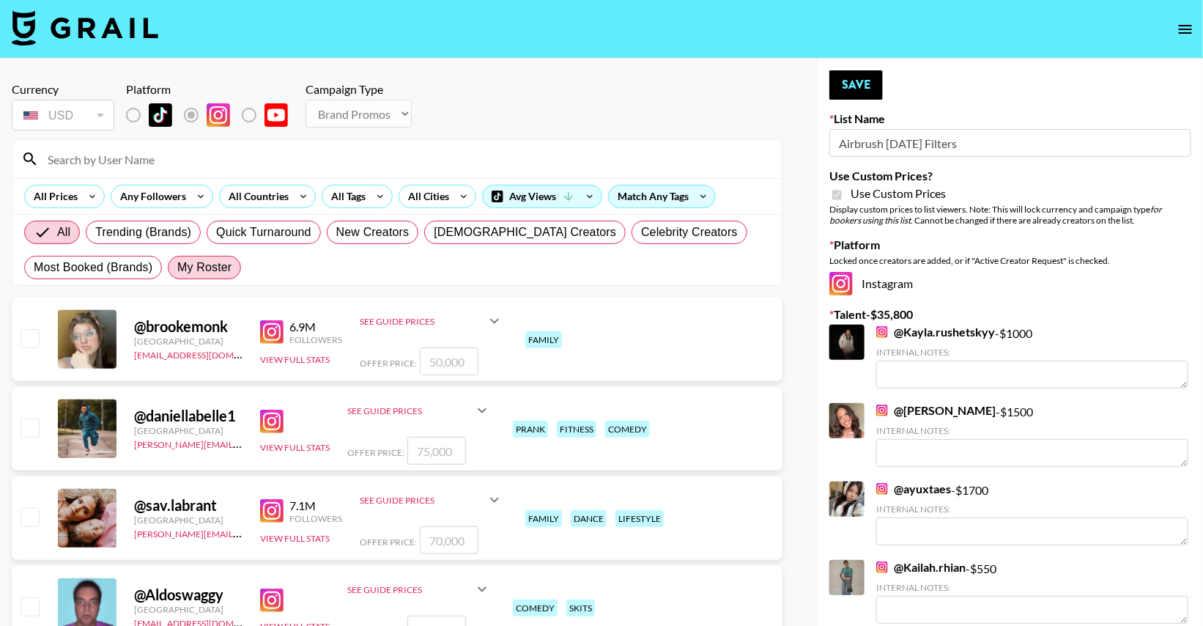
click at [189, 265] on span "My Roster" at bounding box center [204, 268] width 54 height 18
click at [177, 267] on input "My Roster" at bounding box center [177, 267] width 0 height 0
radio input "true"
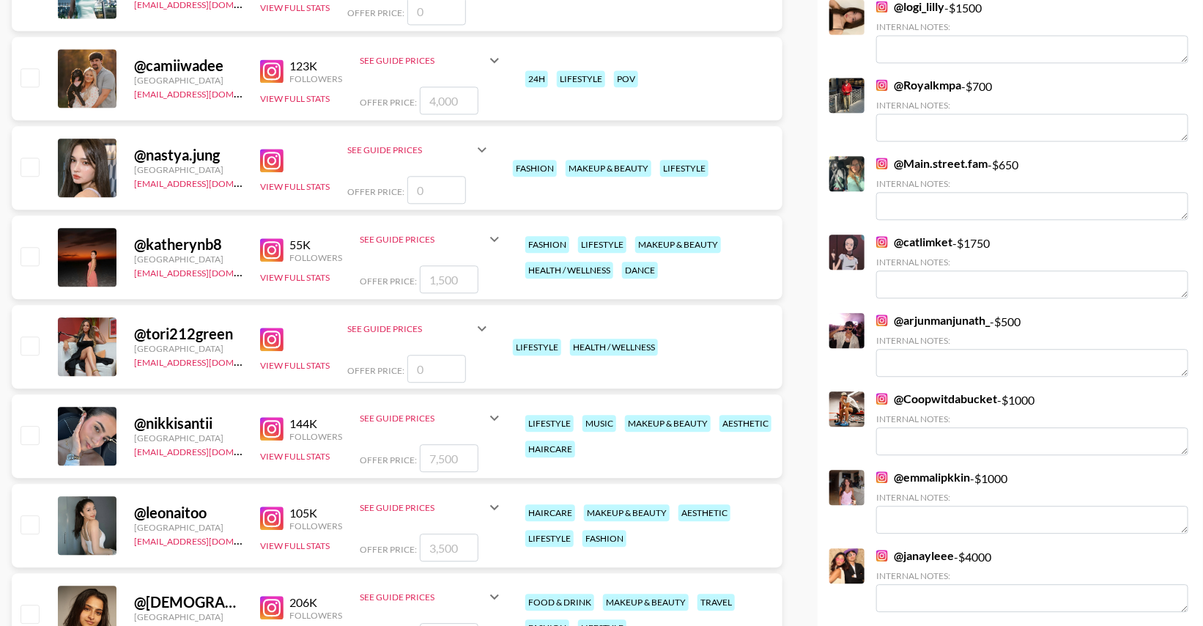
scroll to position [1418, 0]
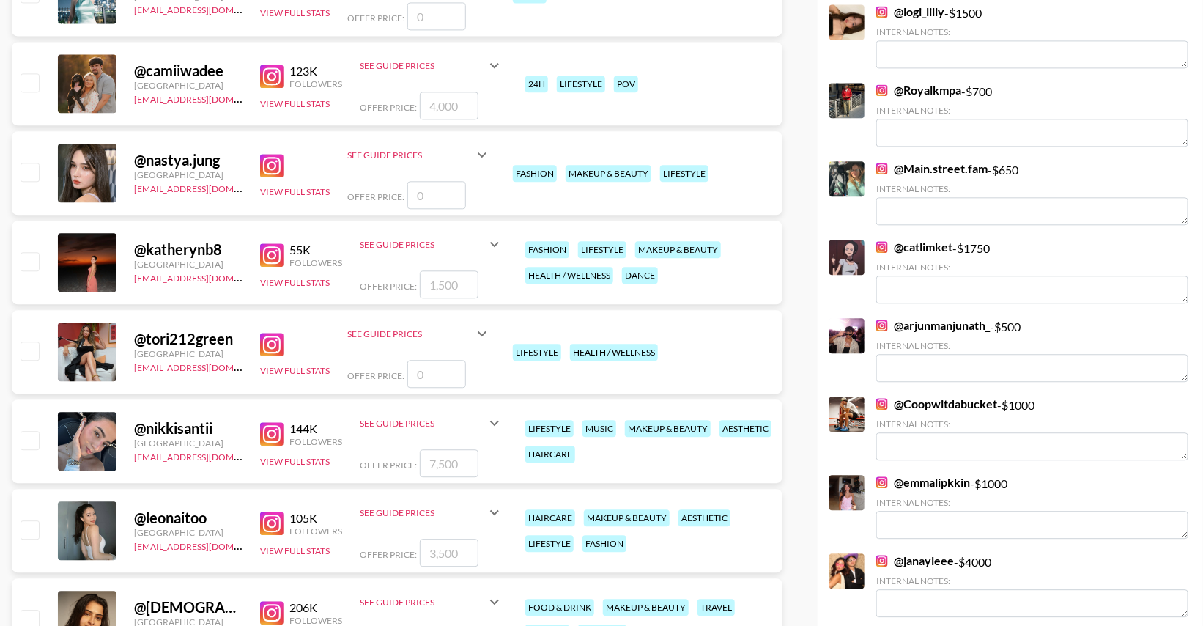
click at [32, 267] on input "checkbox" at bounding box center [30, 261] width 18 height 18
checkbox input "true"
drag, startPoint x: 468, startPoint y: 283, endPoint x: 359, endPoint y: 278, distance: 109.3
click at [360, 278] on div "Offer Price: 1500" at bounding box center [432, 284] width 144 height 28
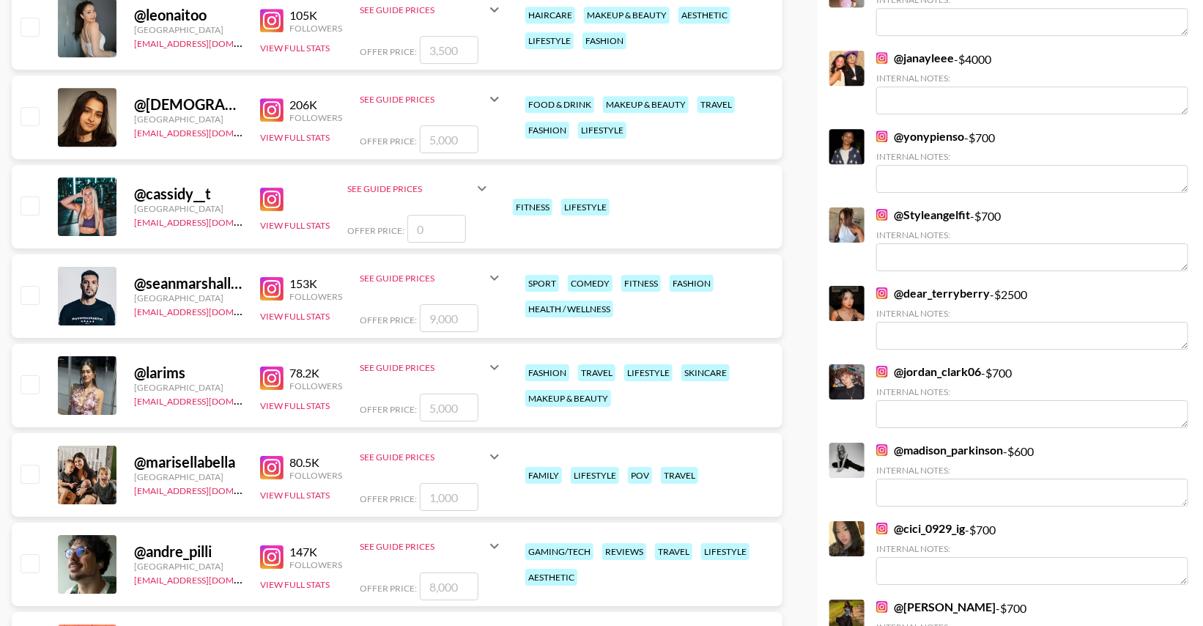
scroll to position [2039, 0]
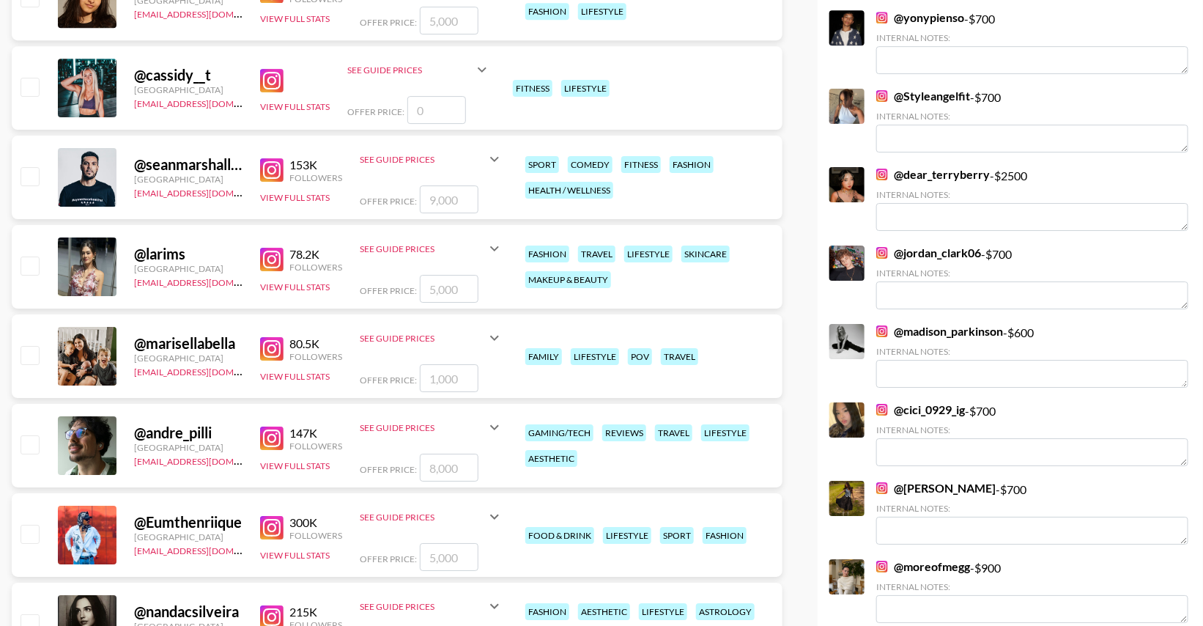
type input "1000"
click at [33, 349] on input "checkbox" at bounding box center [30, 355] width 18 height 18
checkbox input "true"
type input "1000"
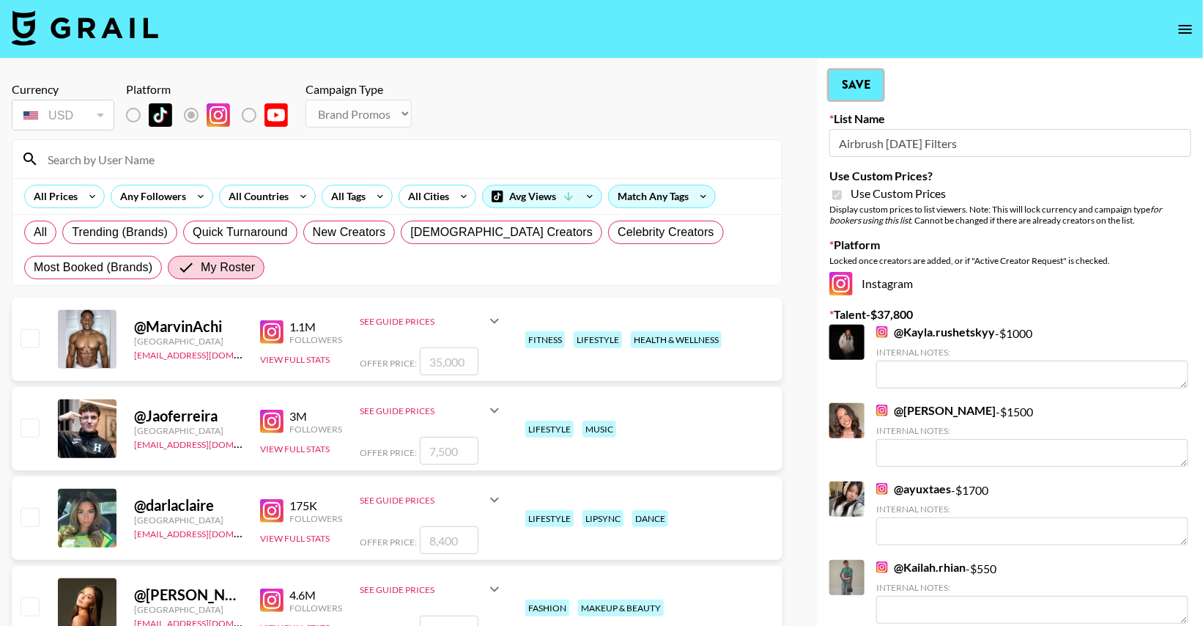
click at [858, 96] on button "Save" at bounding box center [855, 84] width 53 height 29
